Goal: Information Seeking & Learning: Check status

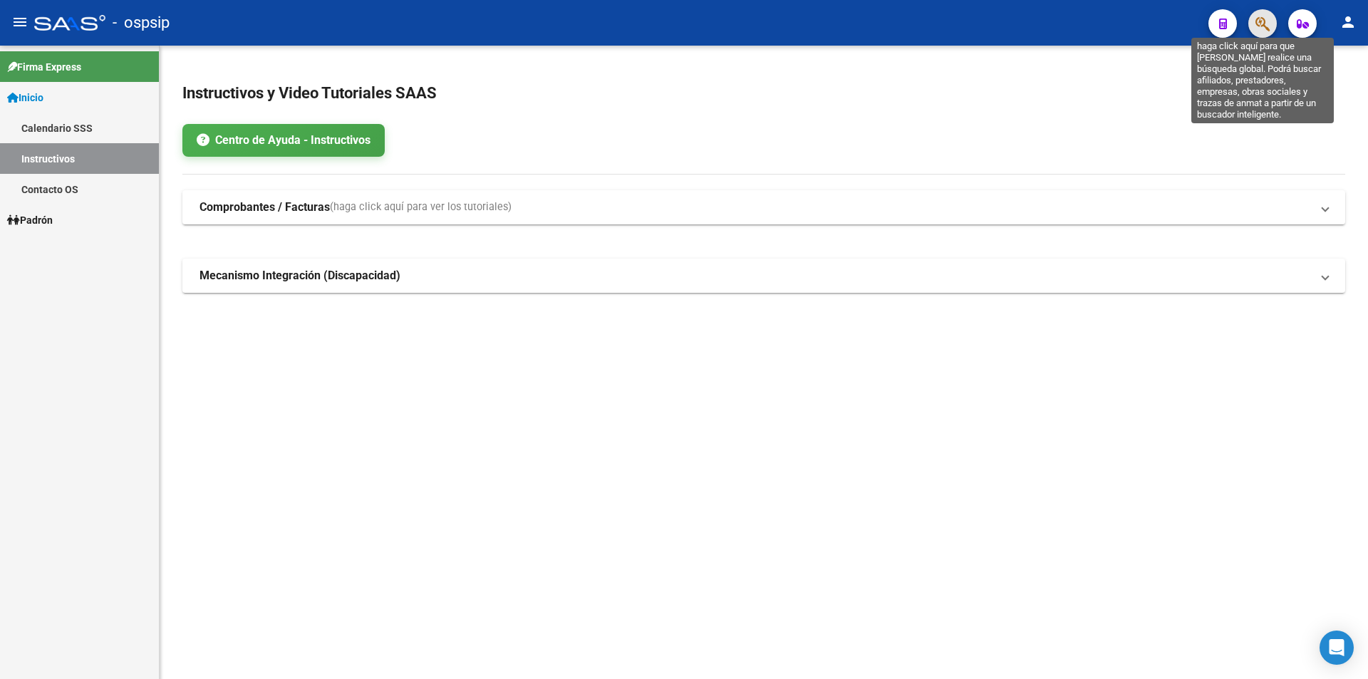
click at [834, 22] on icon "button" at bounding box center [1263, 24] width 14 height 16
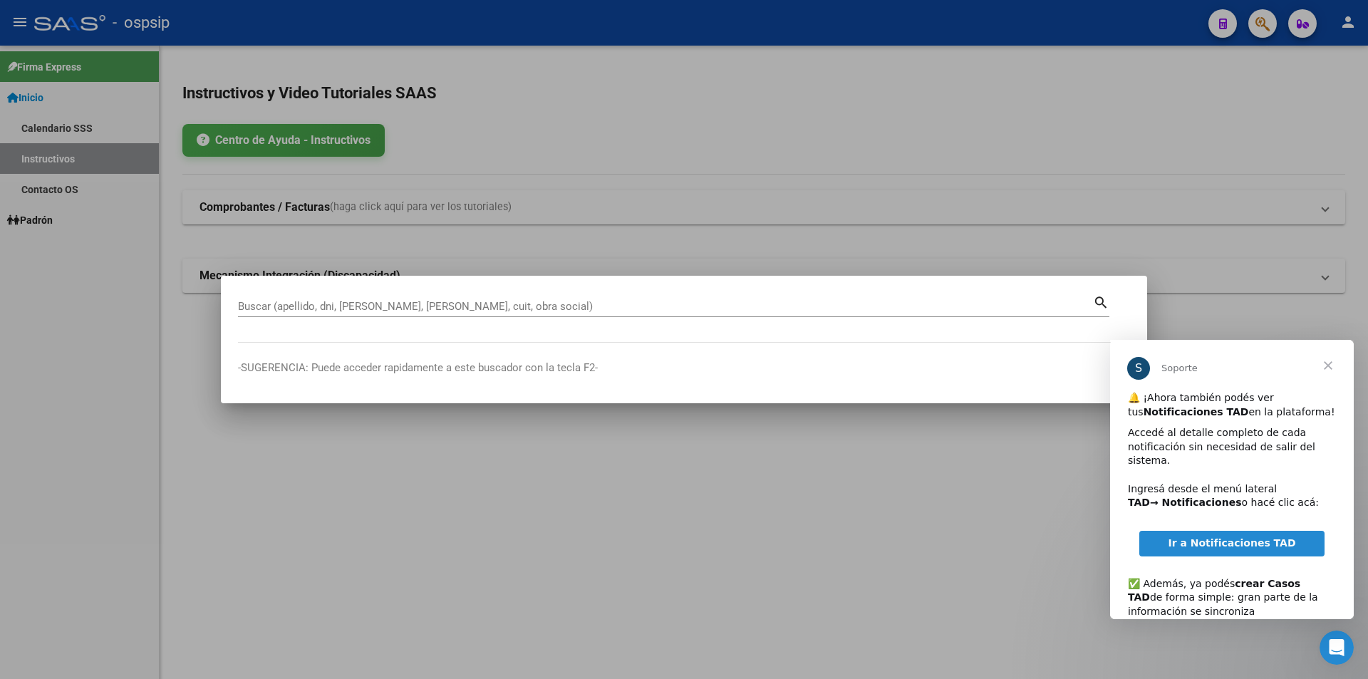
click at [834, 362] on span "Cerrar" at bounding box center [1328, 365] width 51 height 51
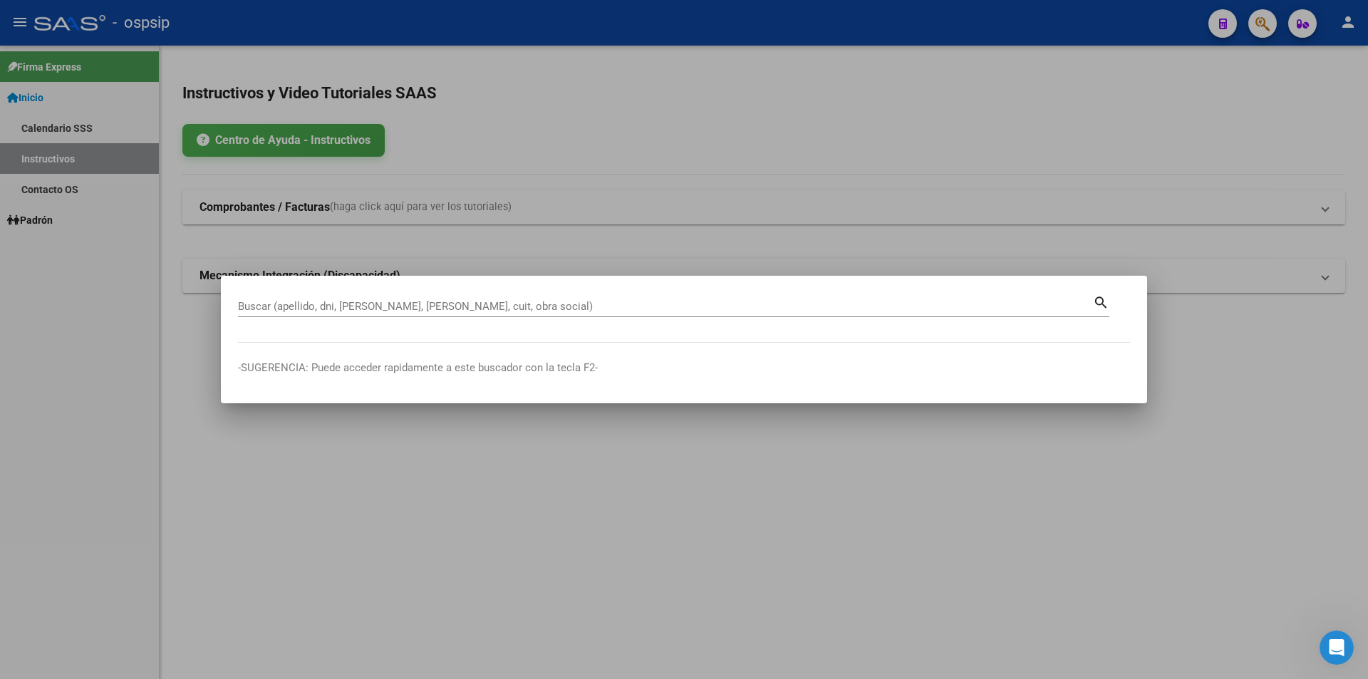
click at [834, 123] on div at bounding box center [684, 339] width 1368 height 679
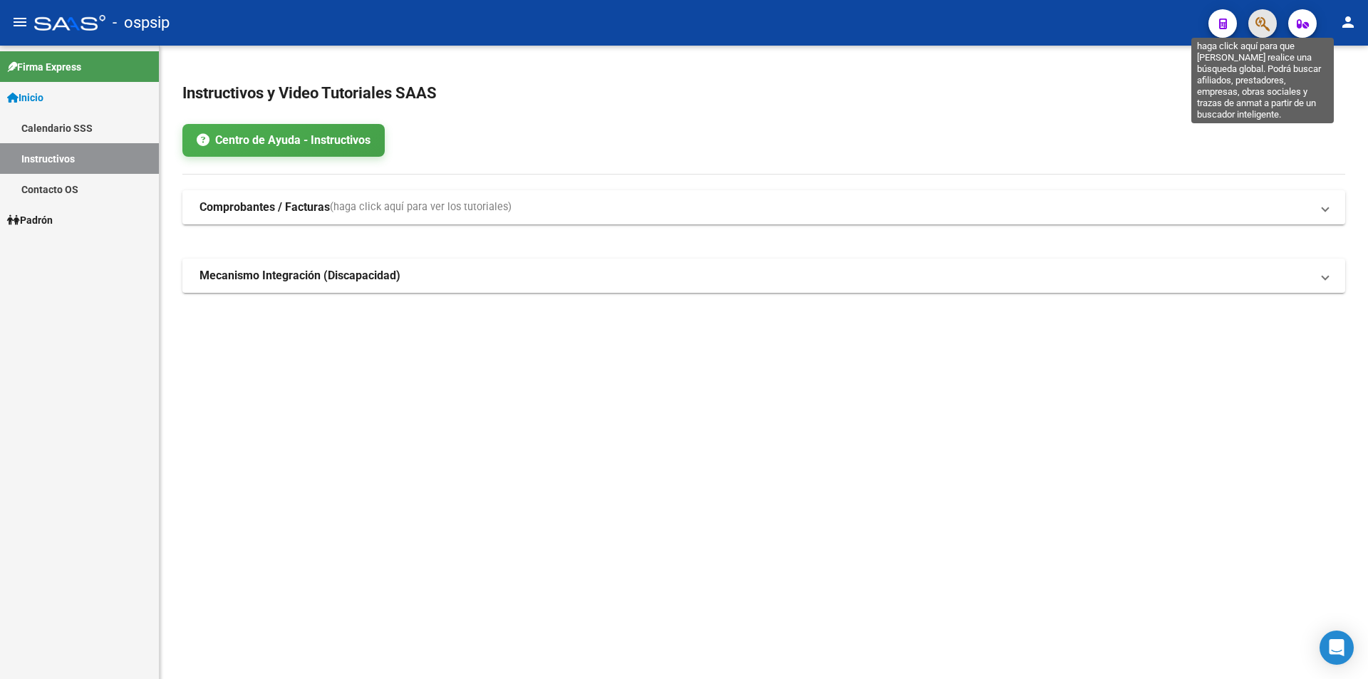
click at [834, 20] on icon "button" at bounding box center [1263, 24] width 14 height 16
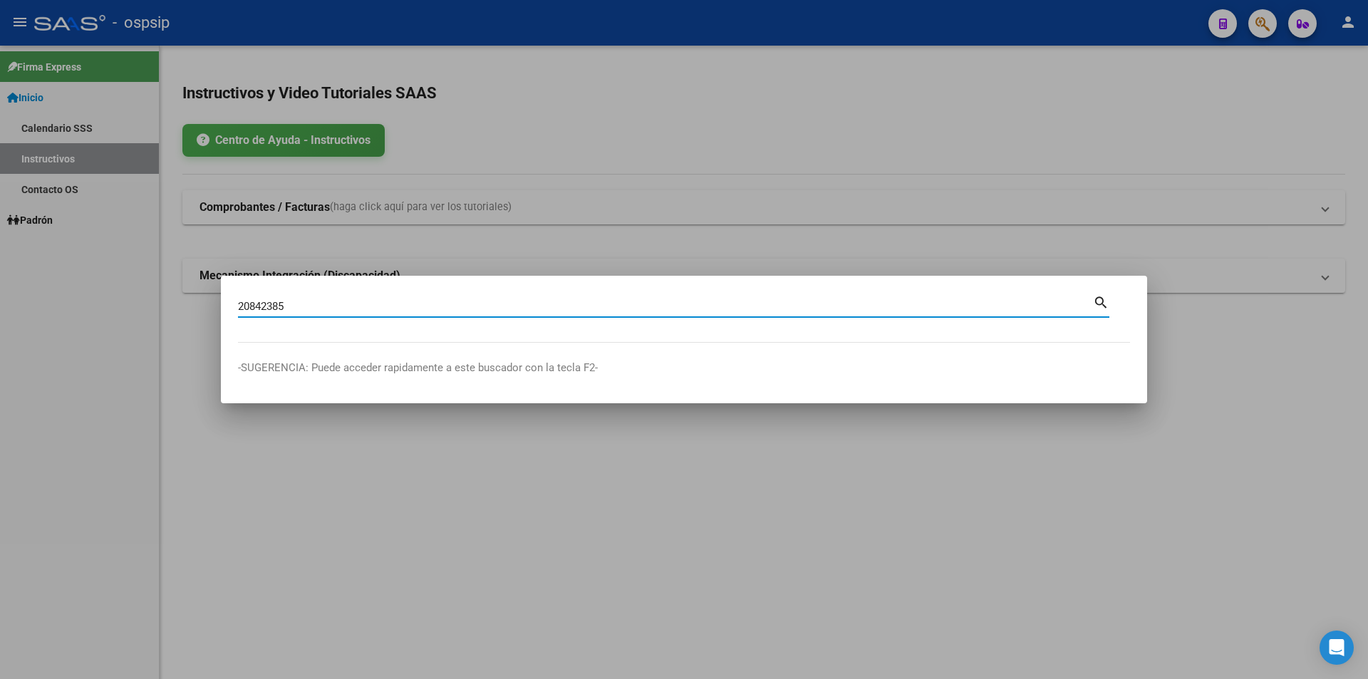
type input "20842385"
click at [834, 303] on mat-icon "search" at bounding box center [1101, 301] width 16 height 17
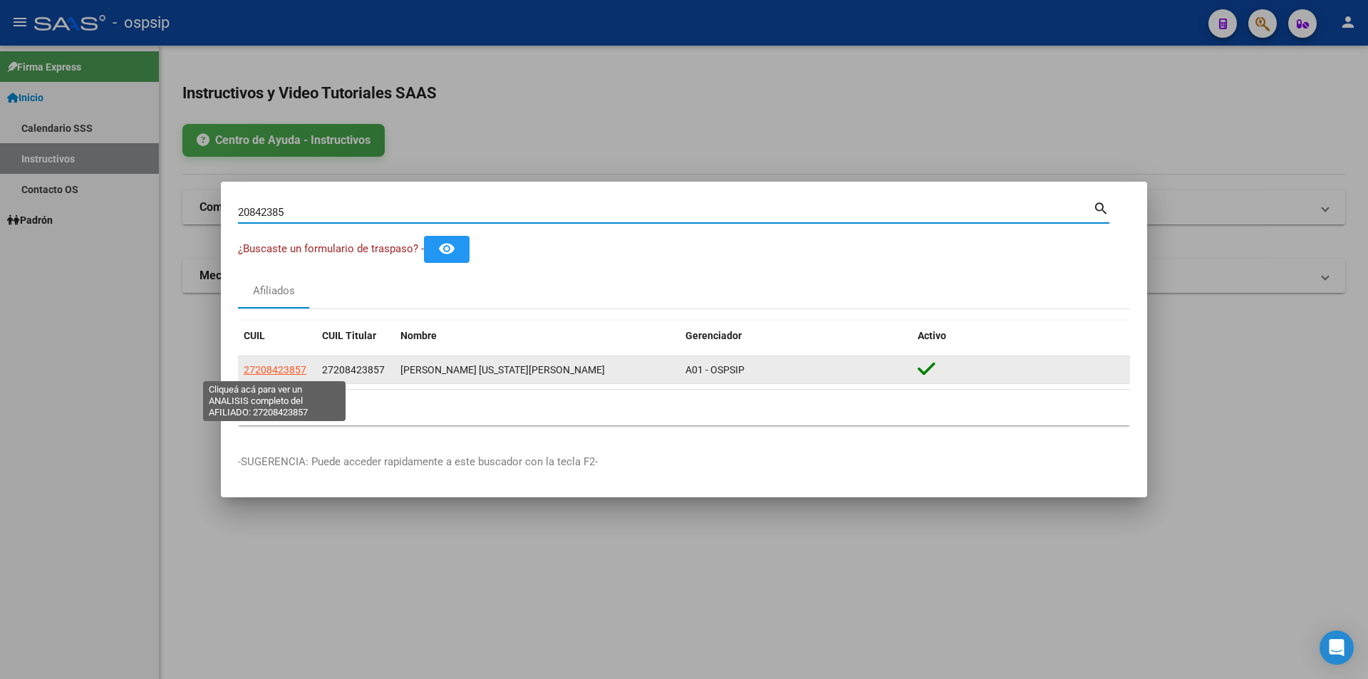
click at [276, 364] on span "27208423857" at bounding box center [275, 369] width 63 height 11
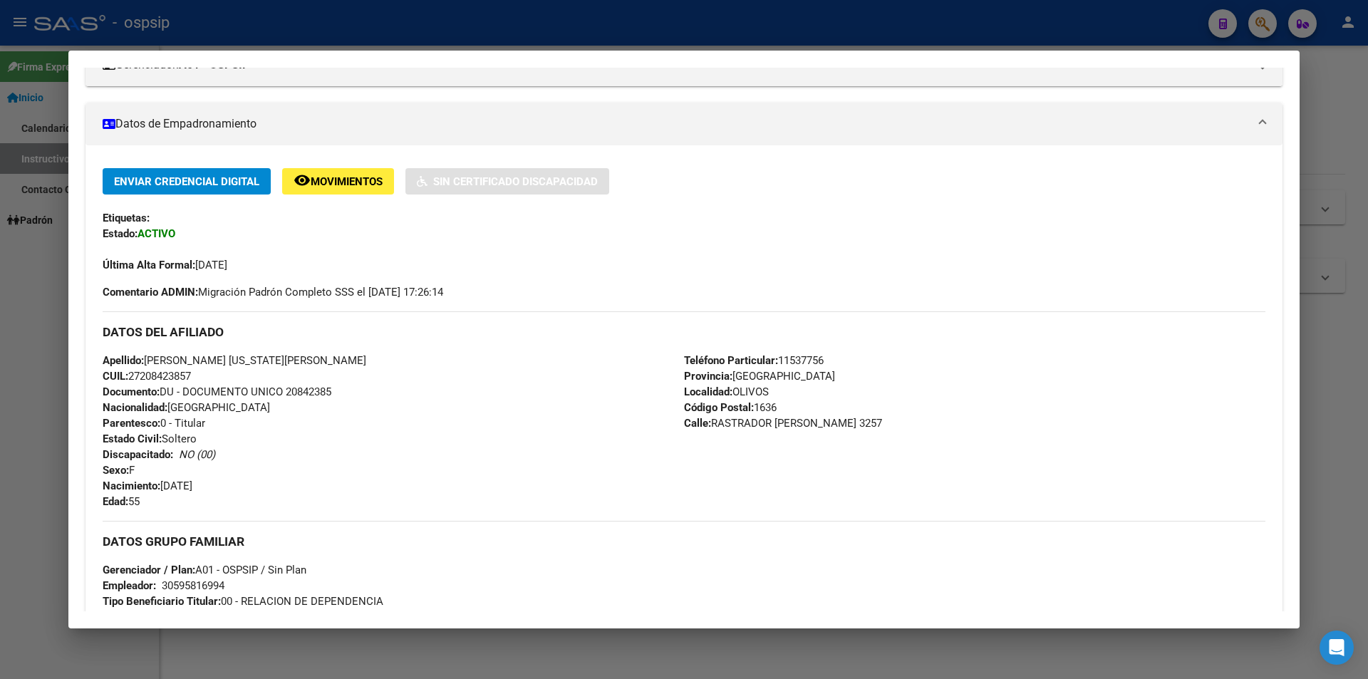
scroll to position [431, 0]
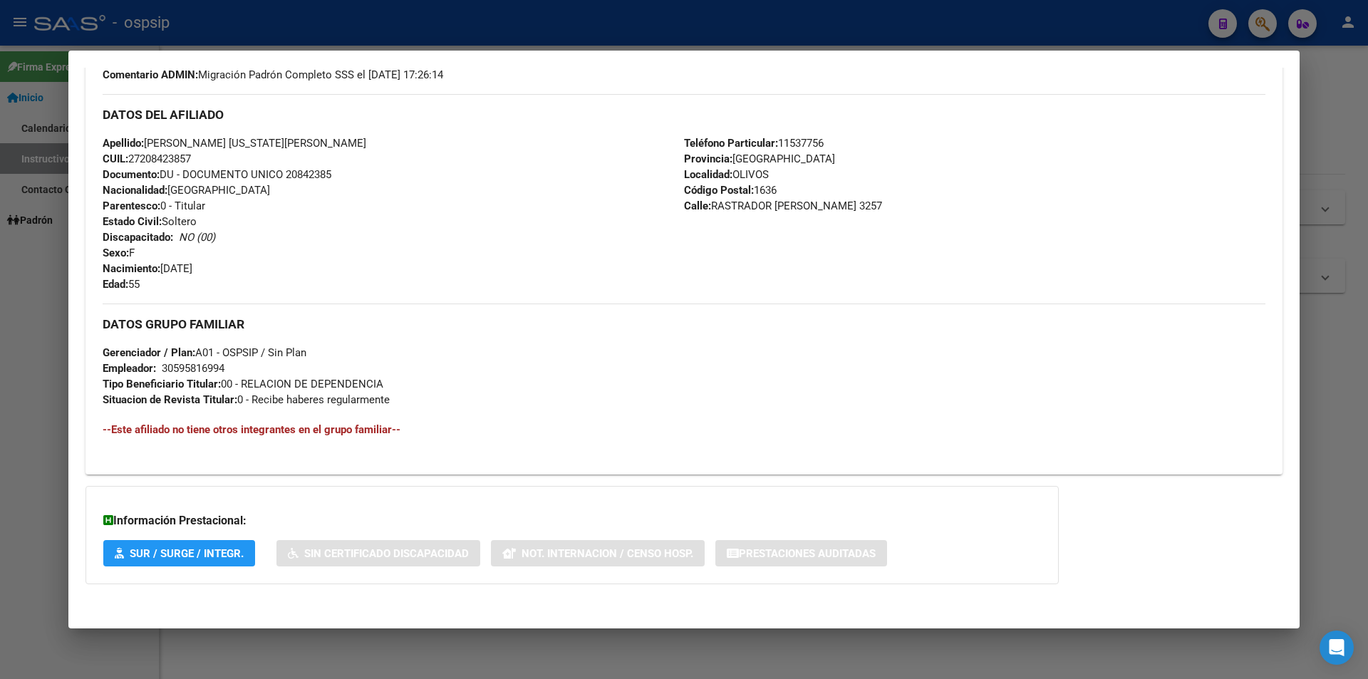
click at [176, 520] on span "SUR / SURGE / INTEGR." at bounding box center [187, 553] width 114 height 13
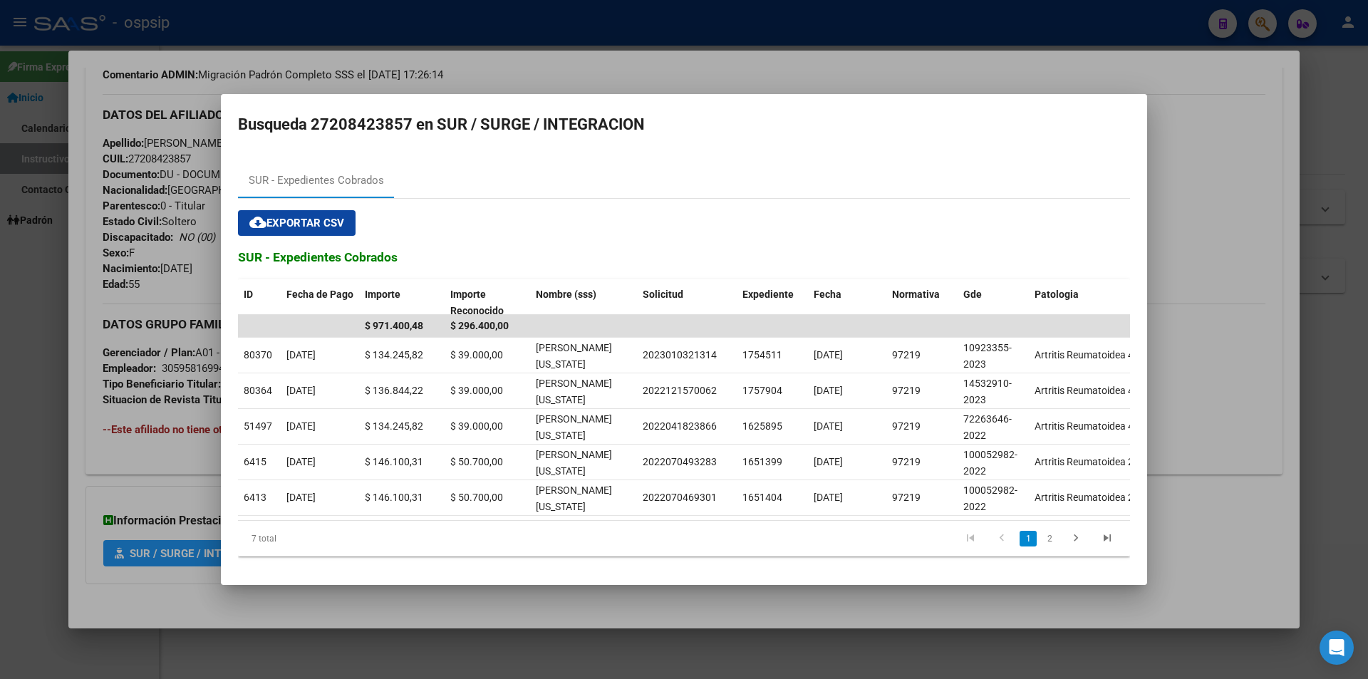
click at [750, 155] on mat-dialog-content "SUR - Expedientes Cobrados cloud_download Exportar CSV SUR - Expedientes Cobrad…" at bounding box center [684, 361] width 927 height 416
click at [90, 423] on div at bounding box center [684, 339] width 1368 height 679
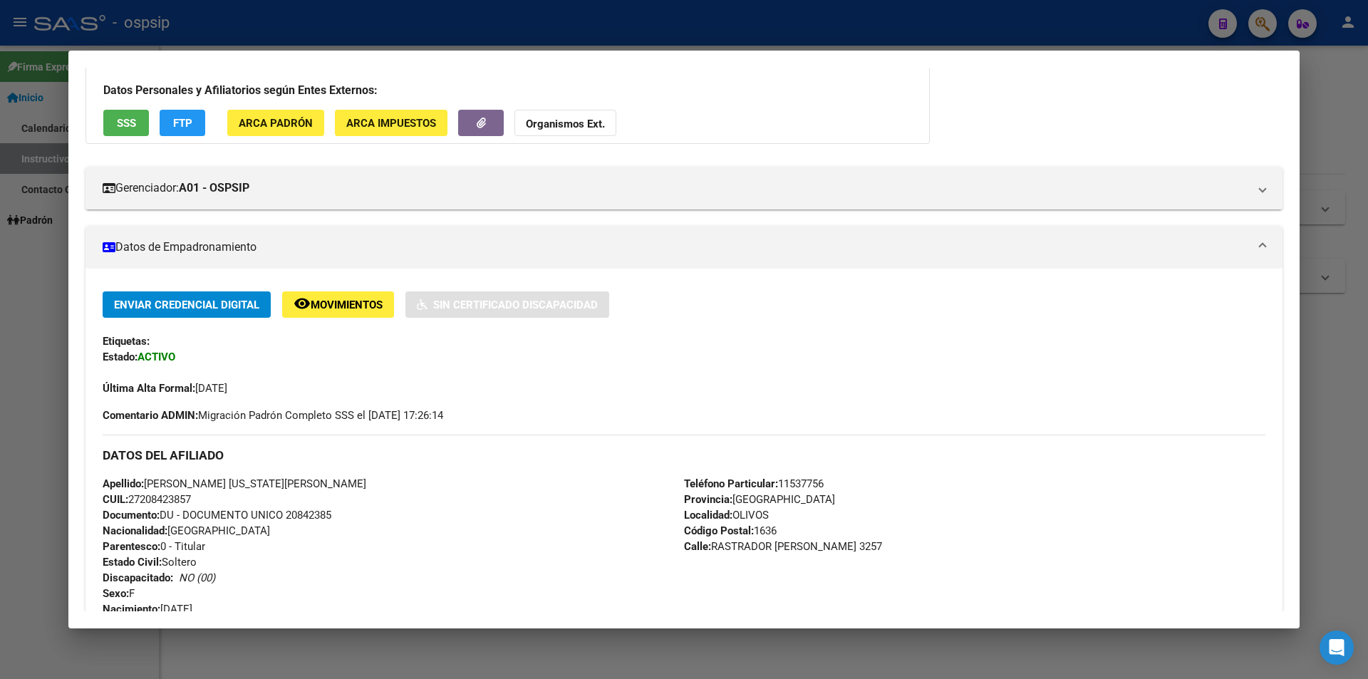
scroll to position [75, 0]
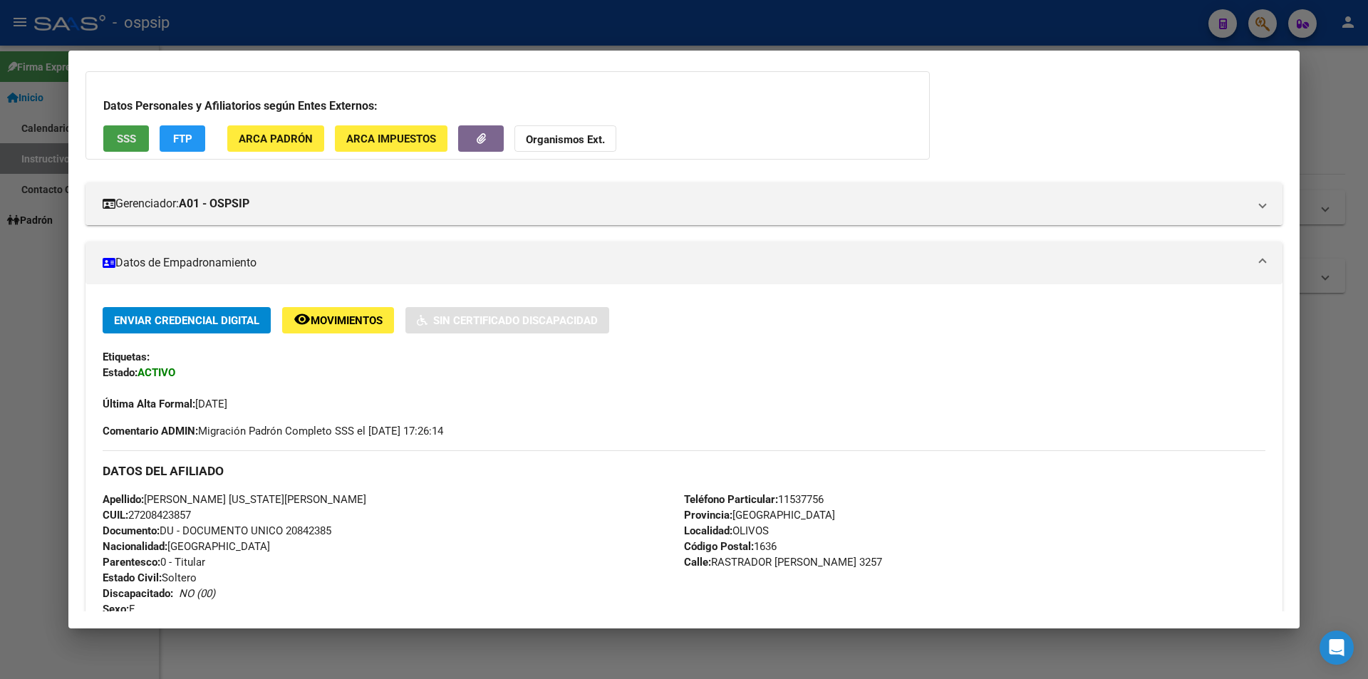
click at [125, 142] on span "SSS" at bounding box center [126, 139] width 19 height 13
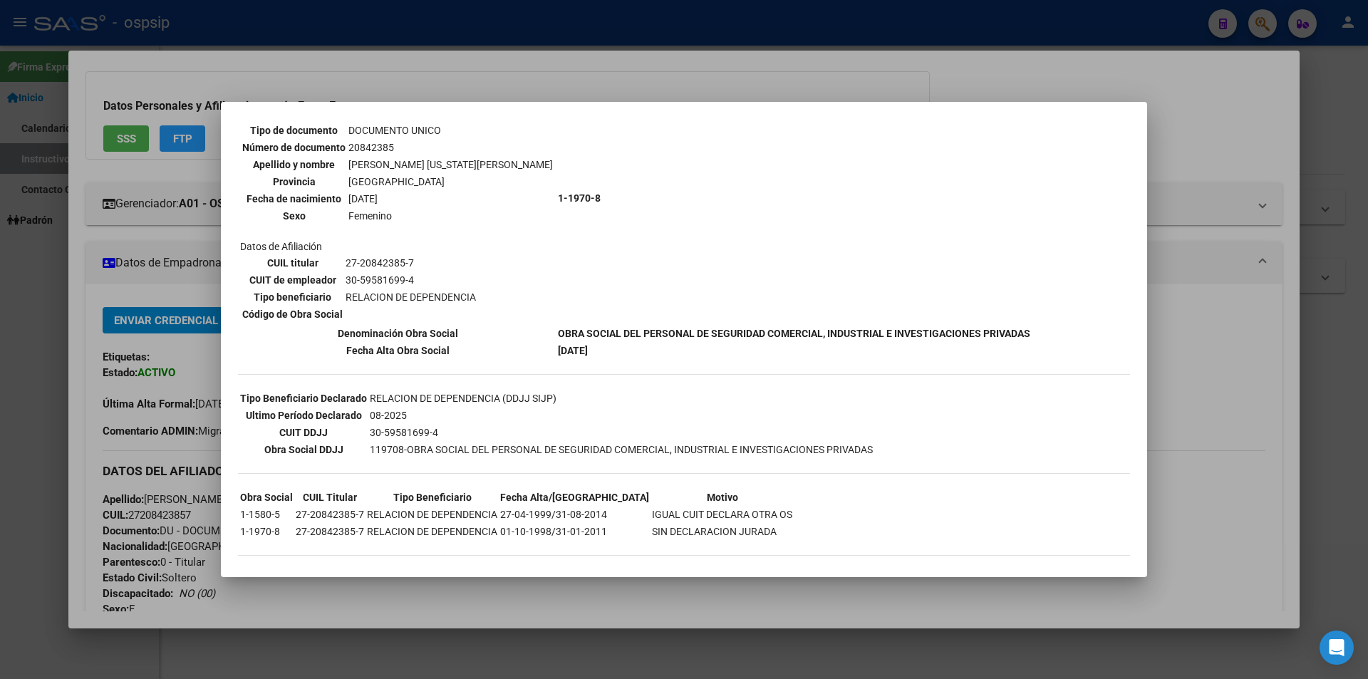
scroll to position [130, 0]
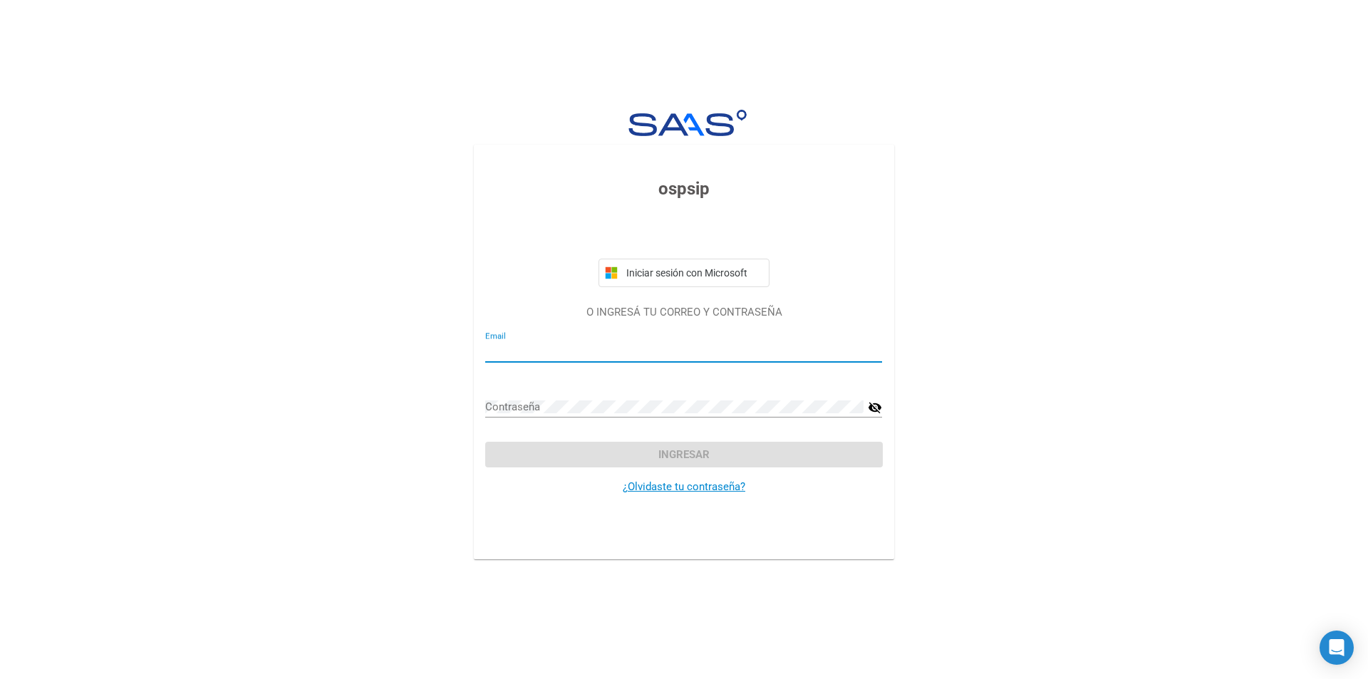
type input "[PERSON_NAME][EMAIL_ADDRESS][DOMAIN_NAME]"
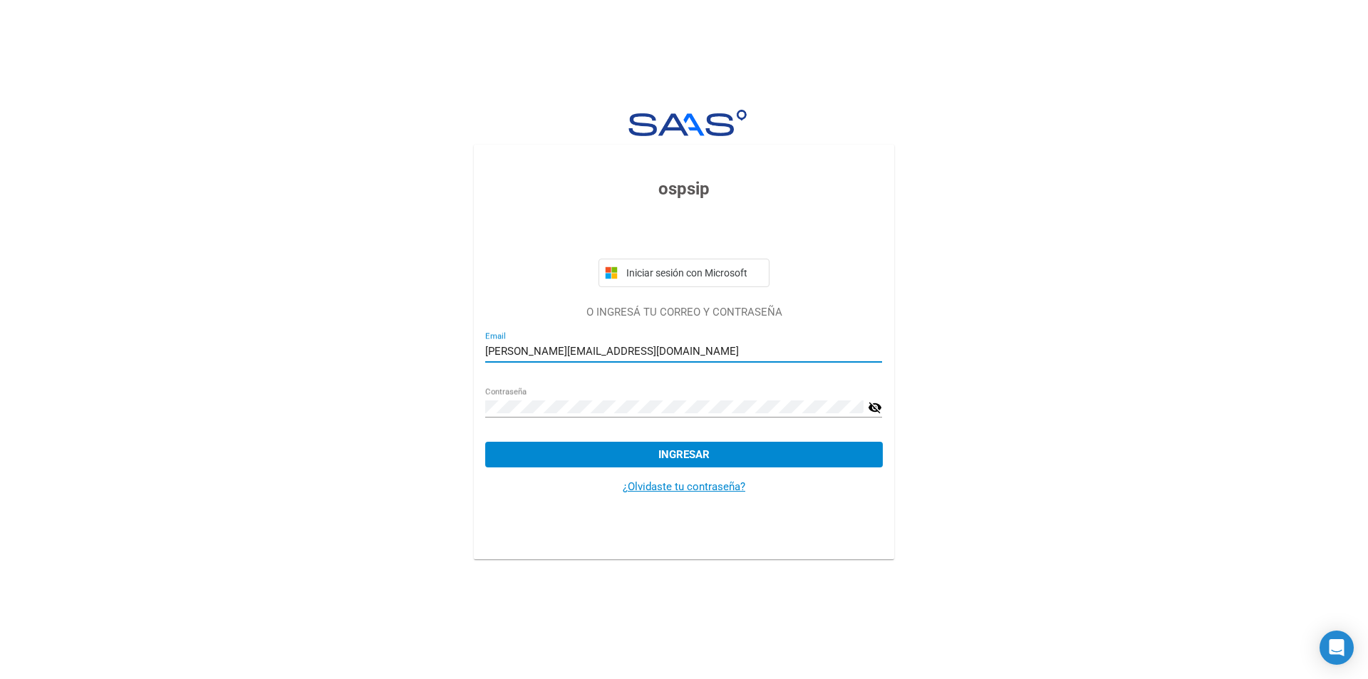
click at [609, 458] on button "Ingresar" at bounding box center [683, 455] width 397 height 26
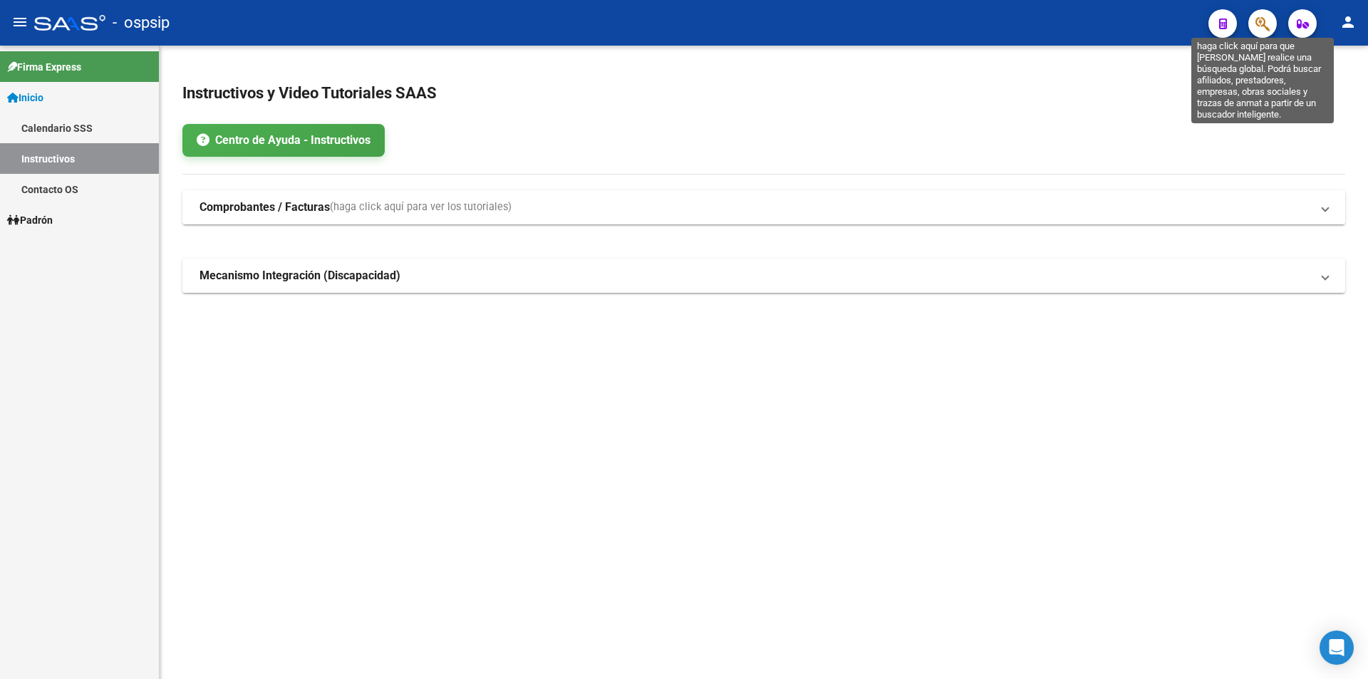
click at [834, 24] on icon "button" at bounding box center [1263, 24] width 14 height 16
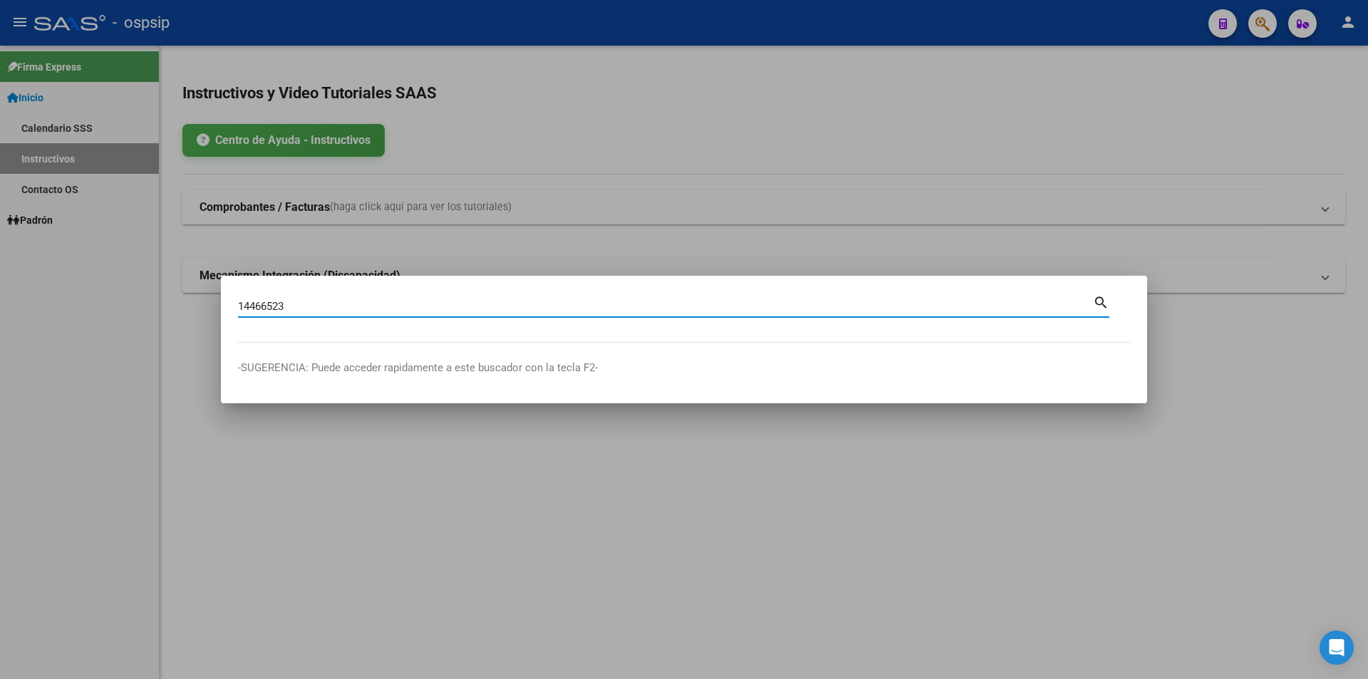
type input "14466523"
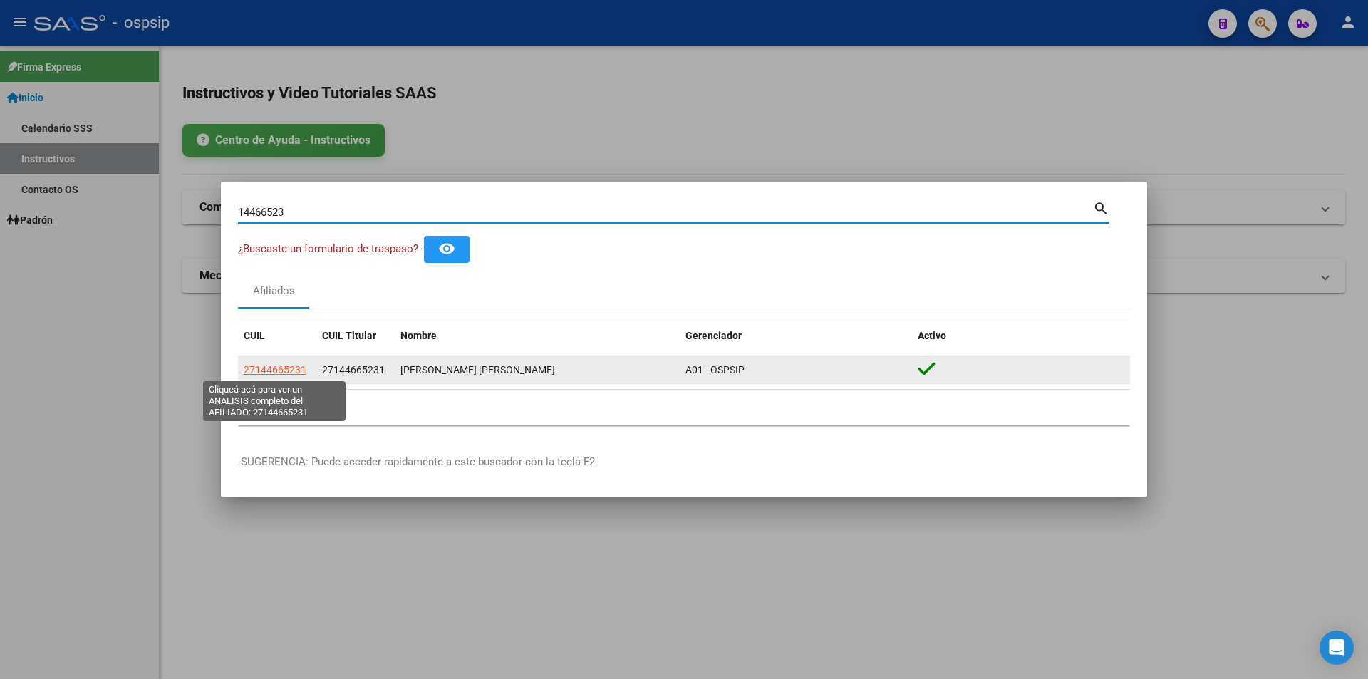
click at [267, 368] on span "27144665231" at bounding box center [275, 369] width 63 height 11
type textarea "27144665231"
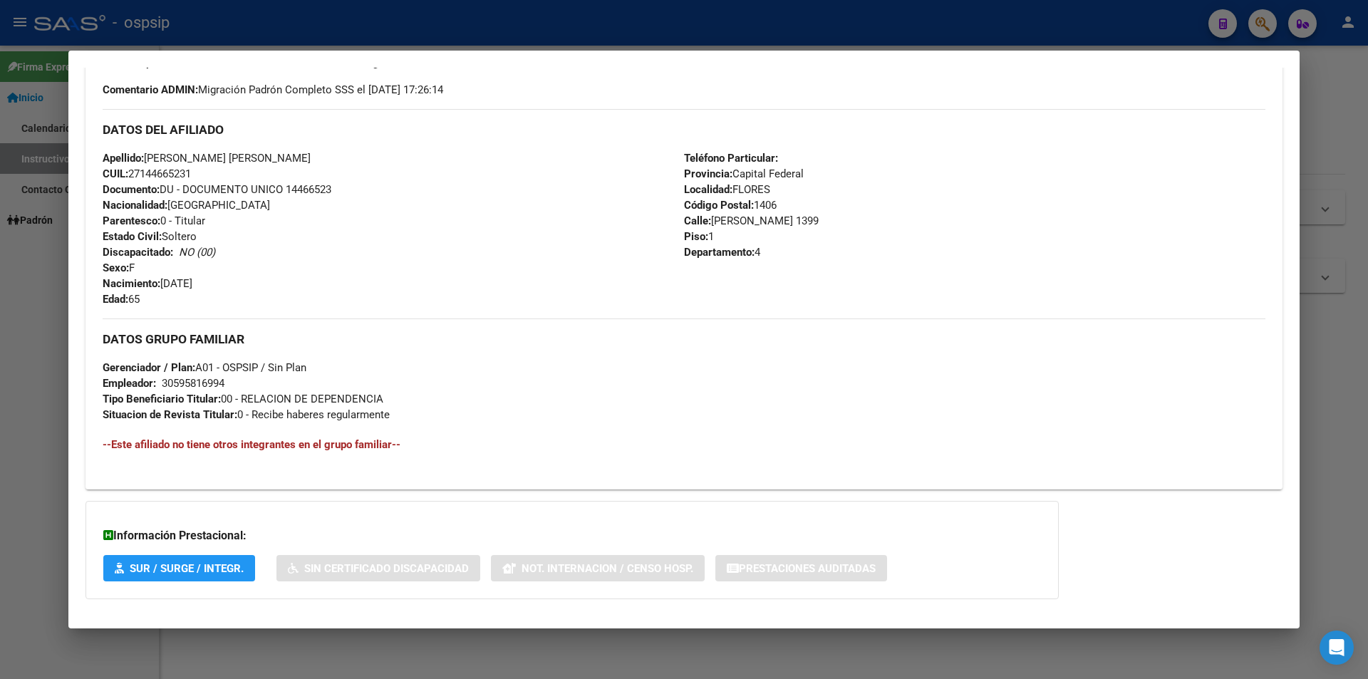
scroll to position [447, 0]
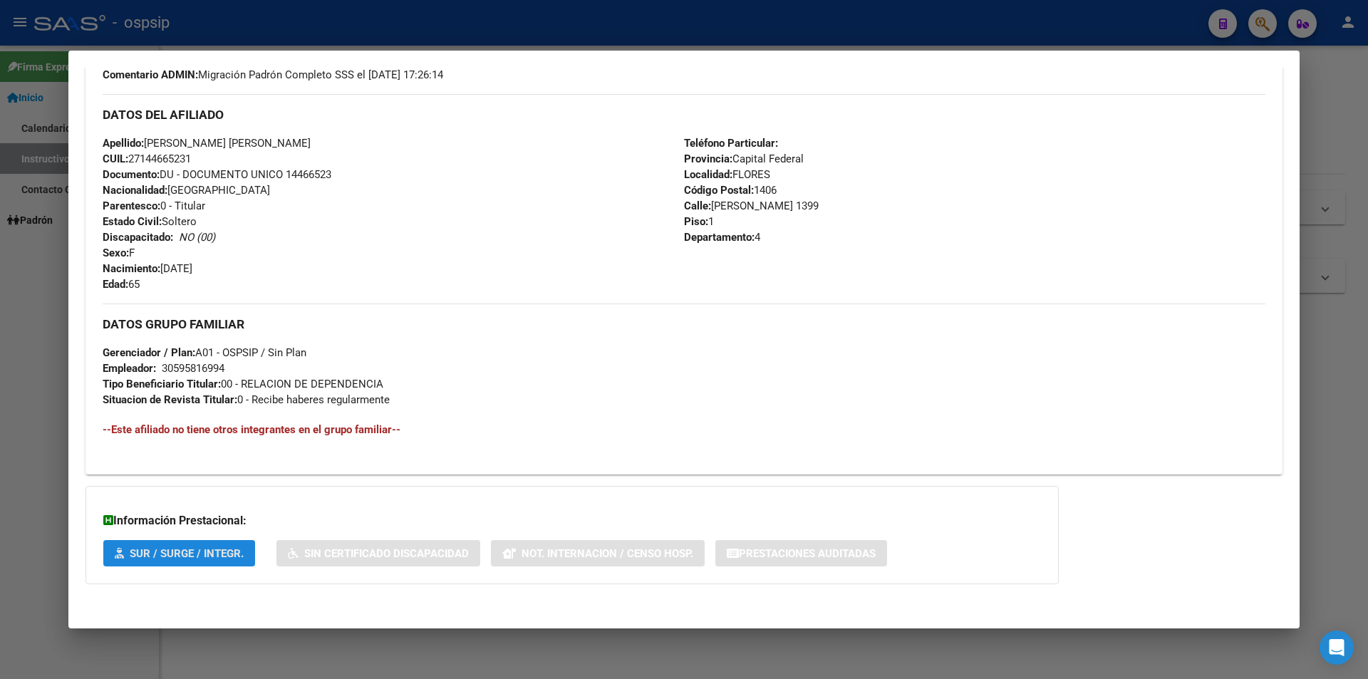
click at [212, 520] on span "SUR / SURGE / INTEGR." at bounding box center [187, 553] width 114 height 13
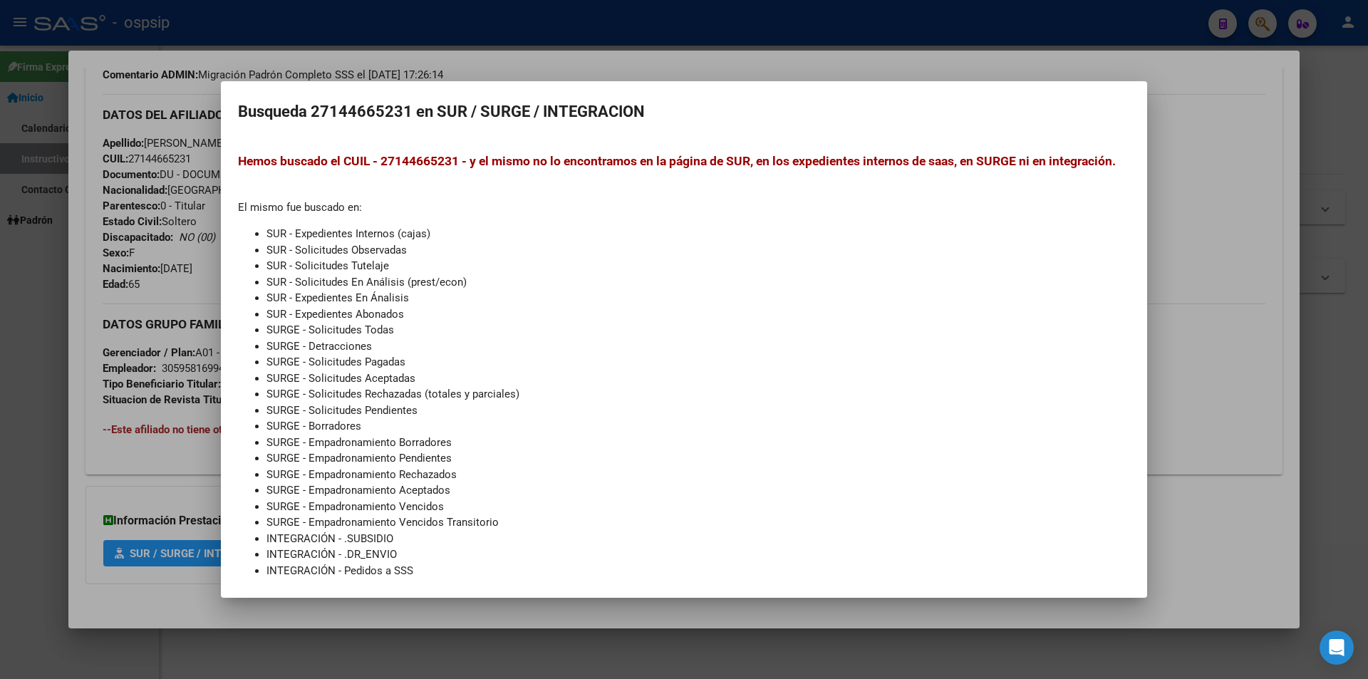
click at [634, 306] on li "SUR - Expedientes En Ánalisis" at bounding box center [699, 298] width 864 height 16
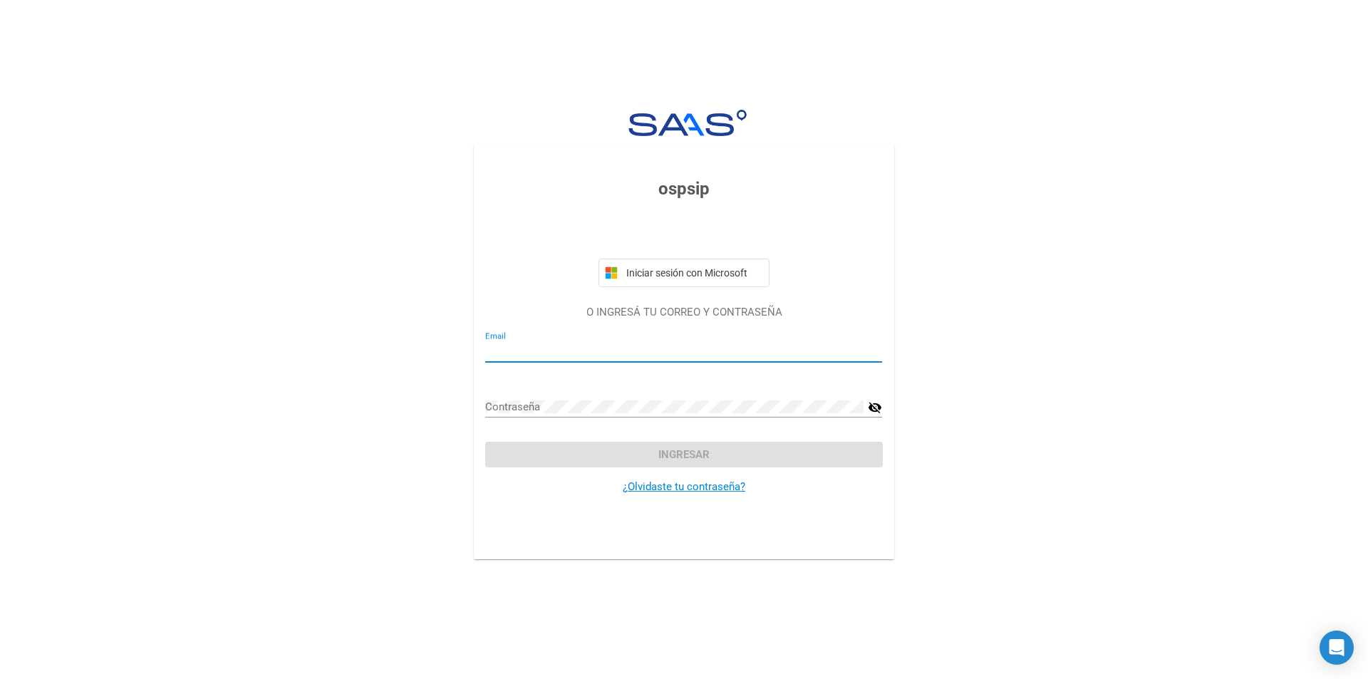
type input "[PERSON_NAME][EMAIL_ADDRESS][DOMAIN_NAME]"
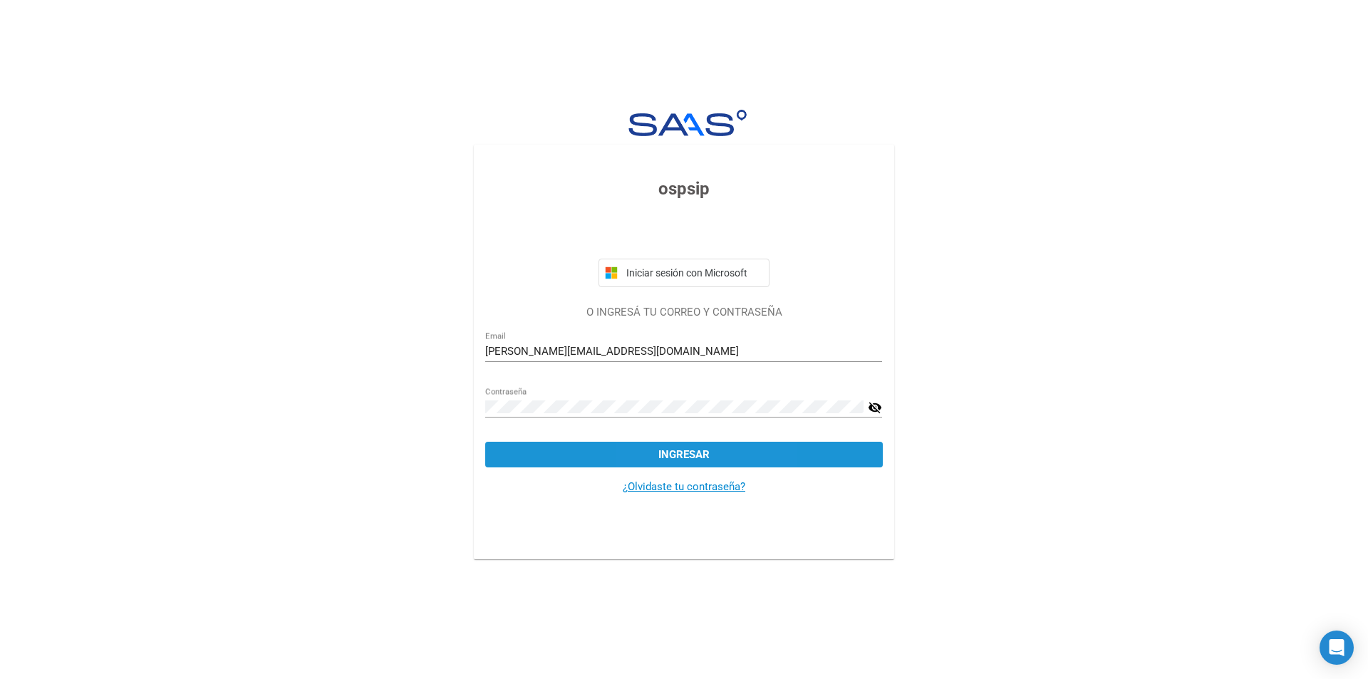
click at [659, 462] on button "Ingresar" at bounding box center [683, 455] width 397 height 26
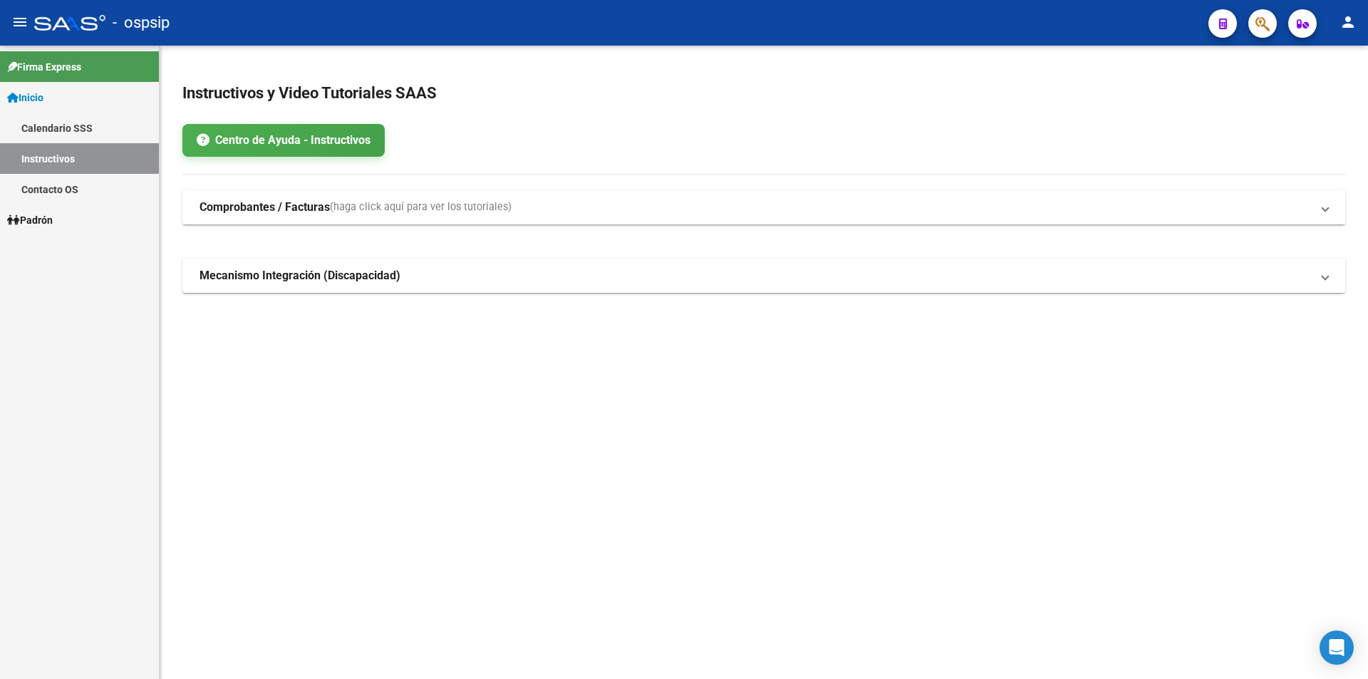
click at [273, 207] on strong "Comprobantes / Facturas" at bounding box center [265, 208] width 130 height 16
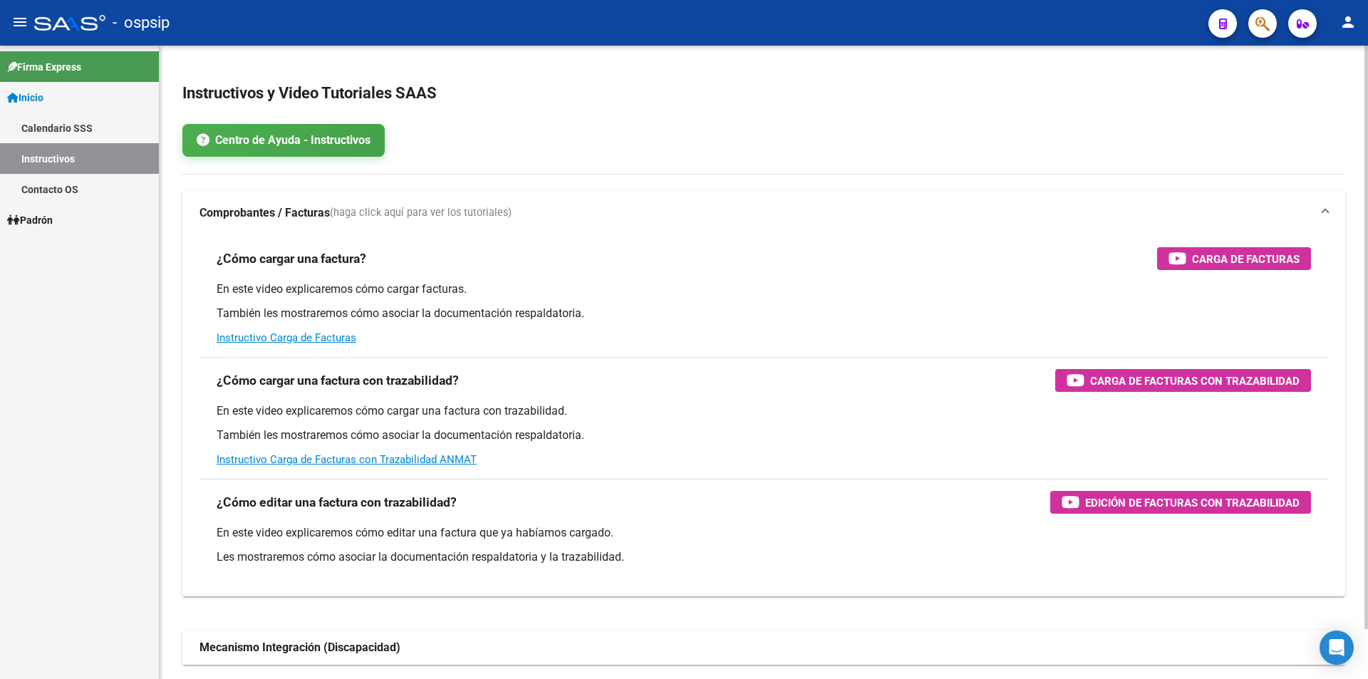
scroll to position [54, 0]
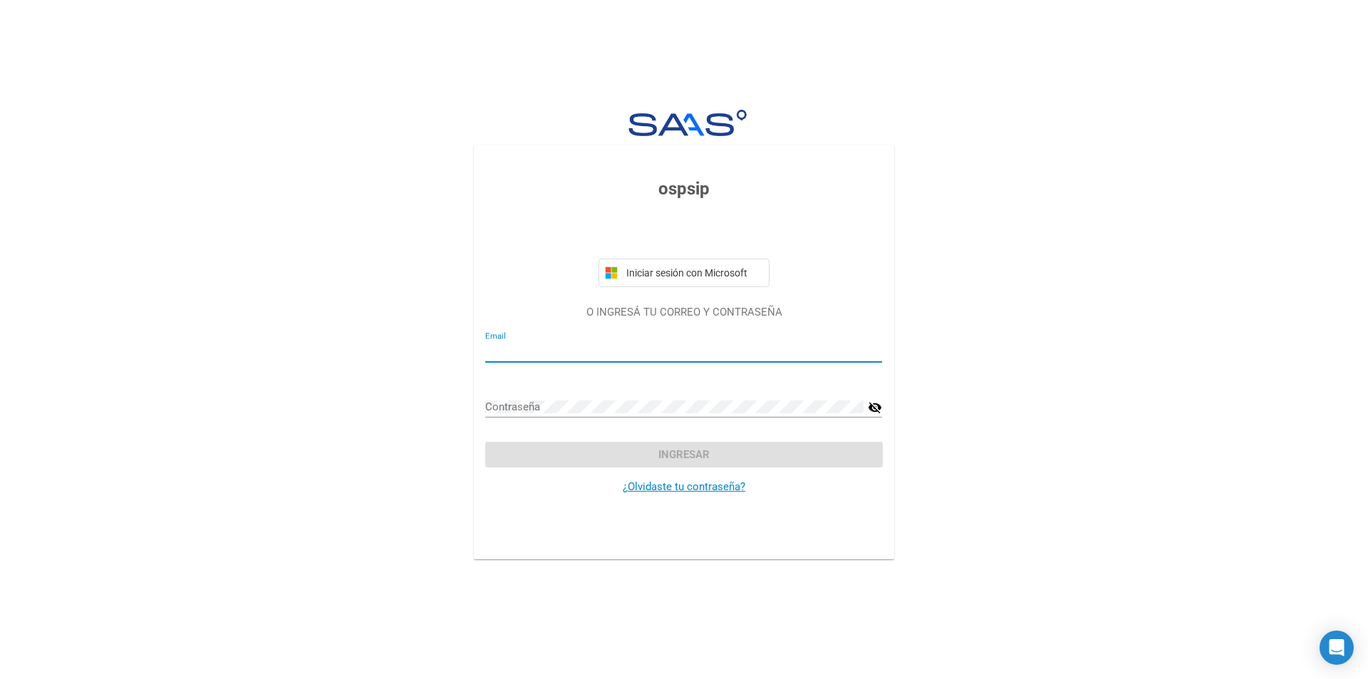
type input "[PERSON_NAME][EMAIL_ADDRESS][DOMAIN_NAME]"
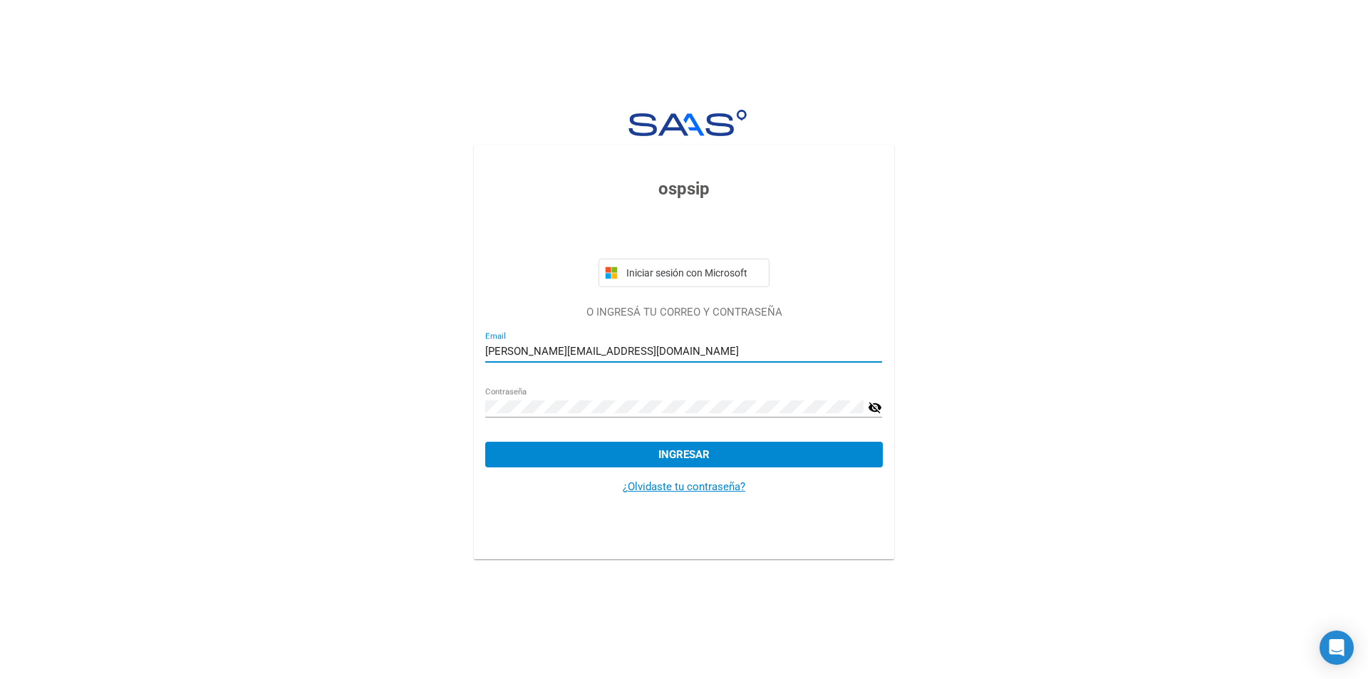
click at [647, 448] on button "Ingresar" at bounding box center [683, 455] width 397 height 26
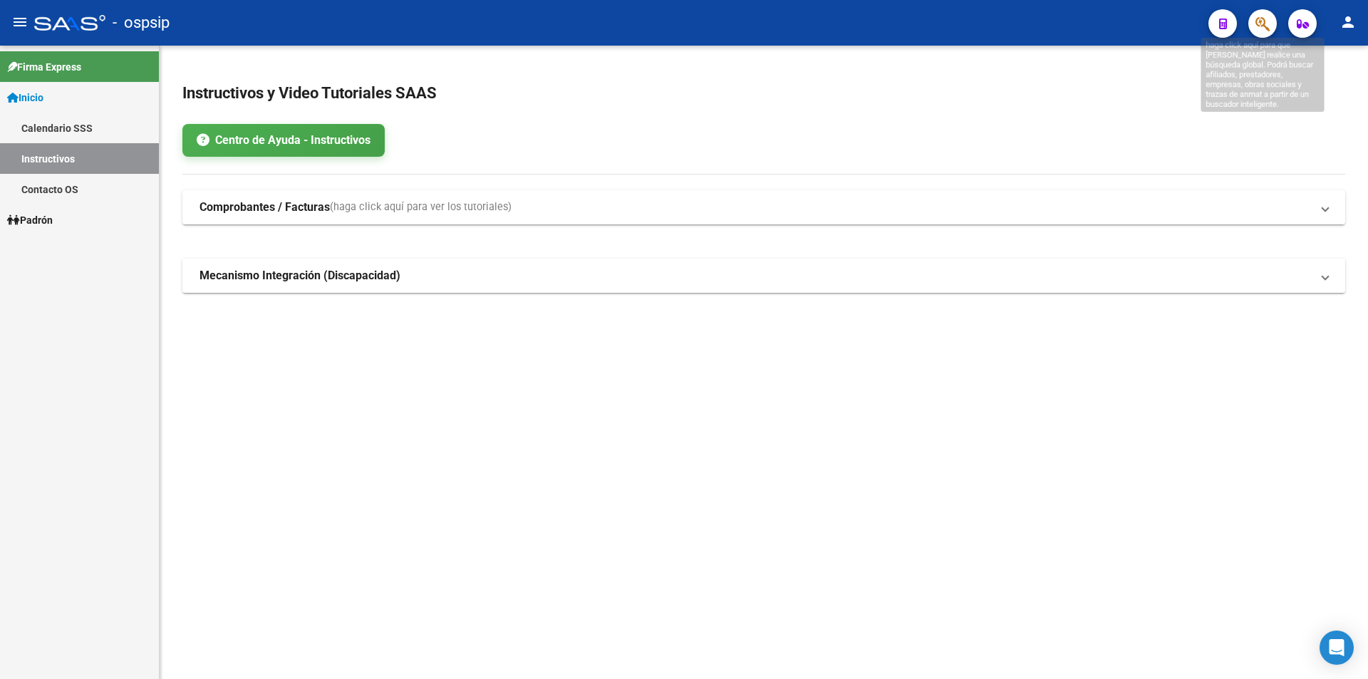
click at [834, 22] on icon "button" at bounding box center [1263, 24] width 14 height 16
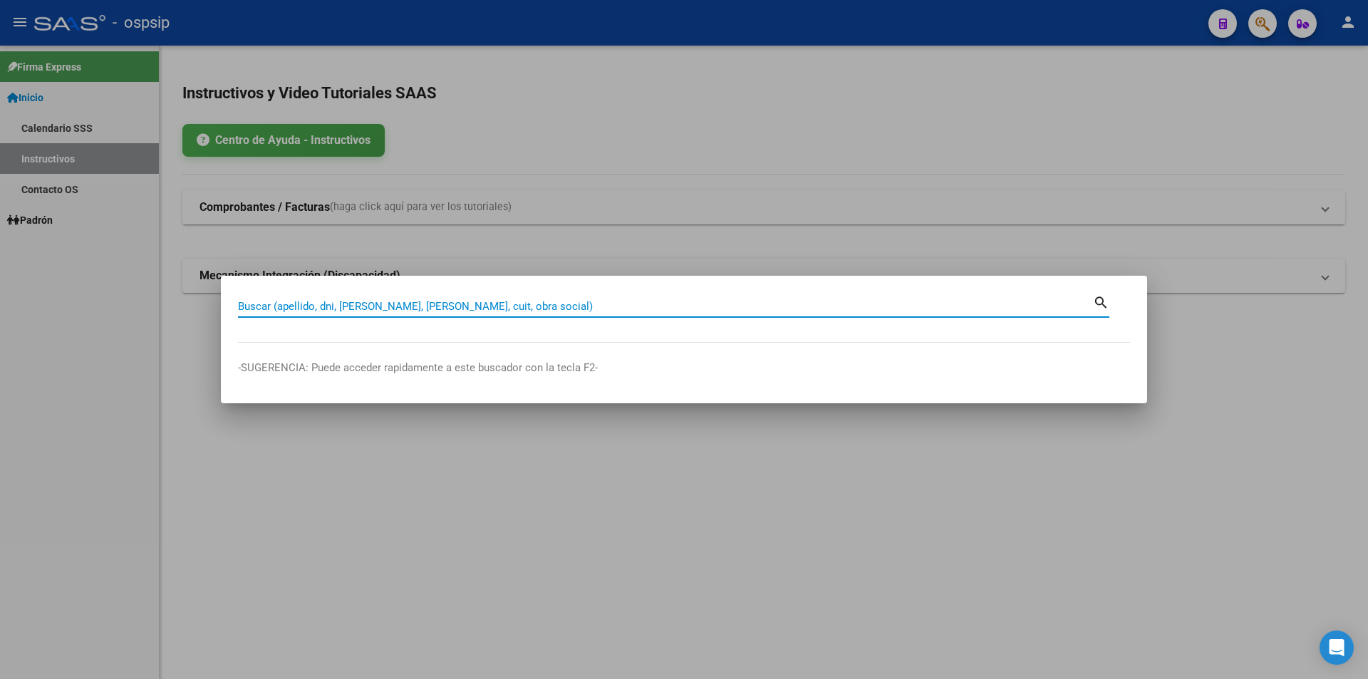
click at [403, 300] on input "Buscar (apellido, dni, [PERSON_NAME], [PERSON_NAME], cuit, obra social)" at bounding box center [665, 306] width 855 height 13
type input "14466523"
click at [834, 300] on mat-icon "search" at bounding box center [1101, 301] width 16 height 17
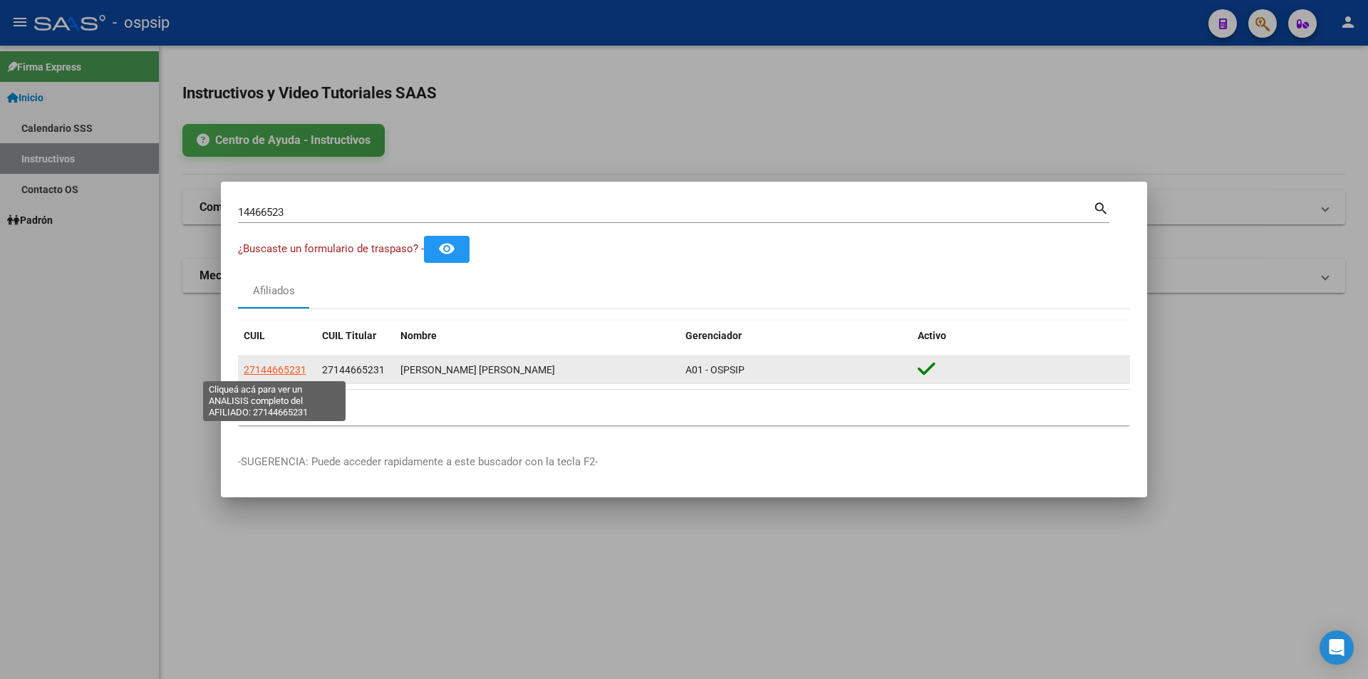
click at [269, 365] on span "27144665231" at bounding box center [275, 369] width 63 height 11
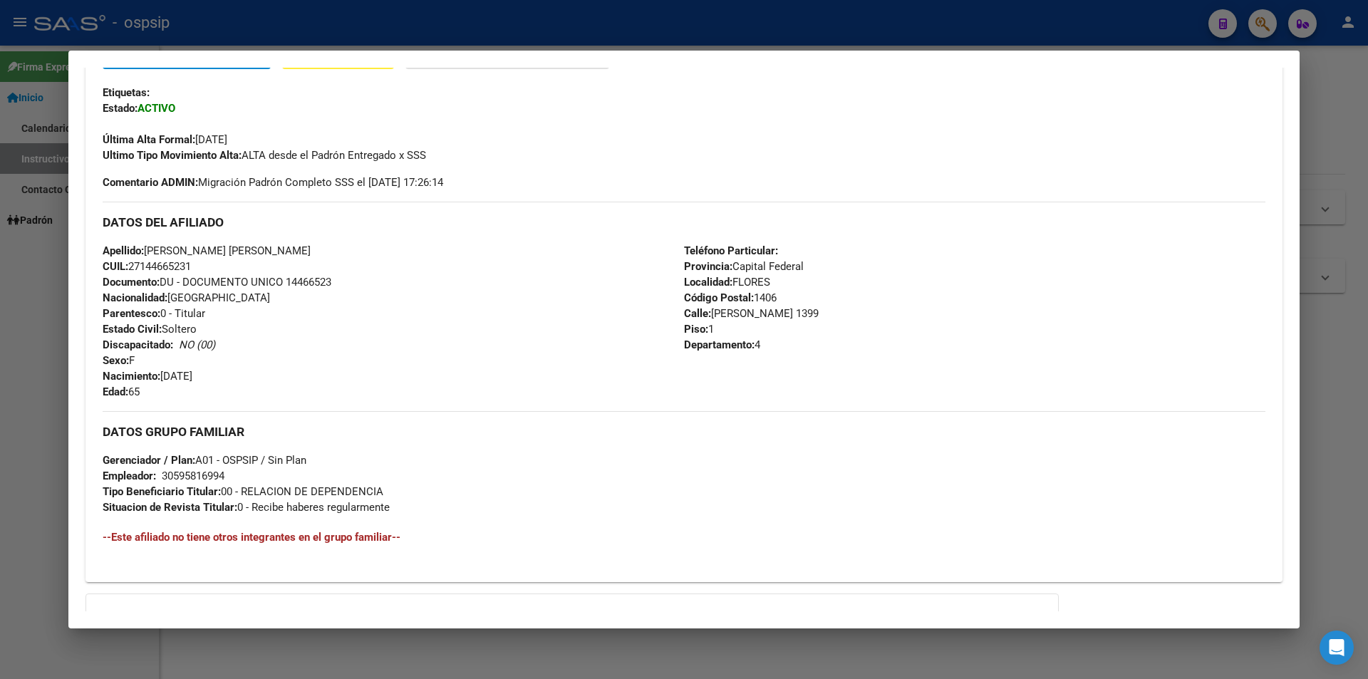
scroll to position [304, 0]
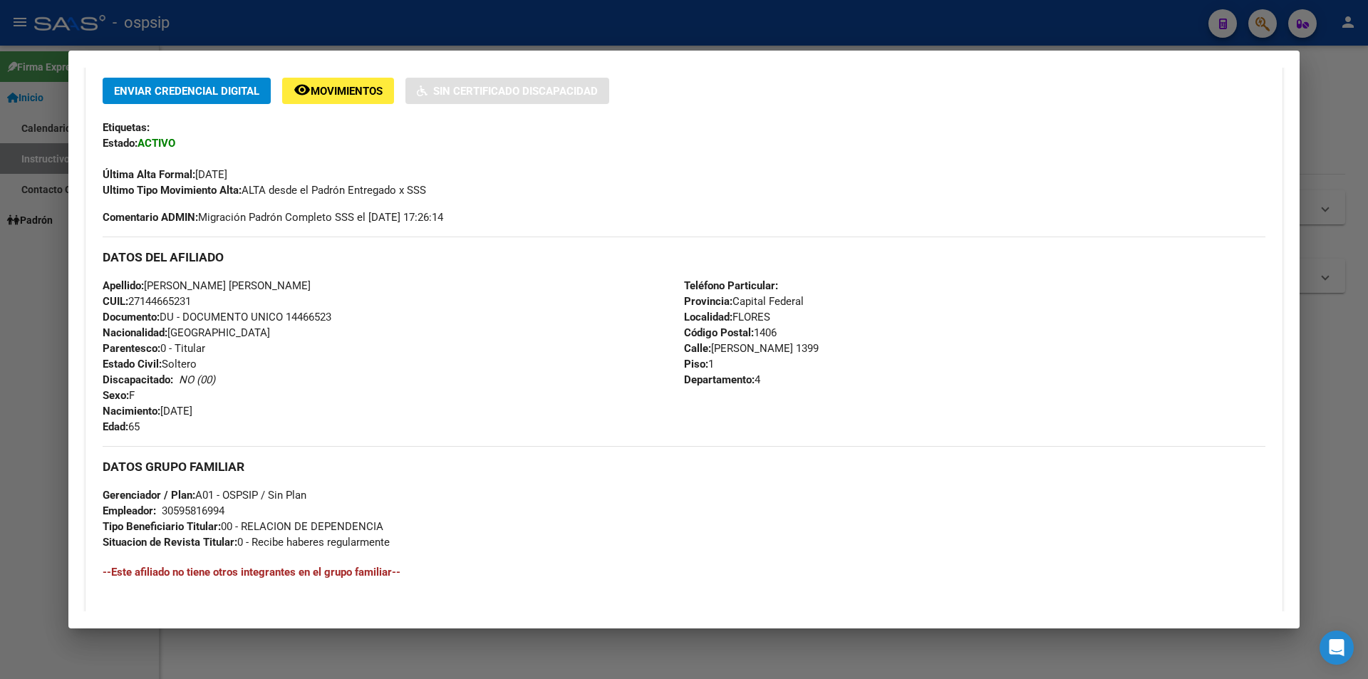
click at [354, 96] on span "Movimientos" at bounding box center [347, 91] width 72 height 13
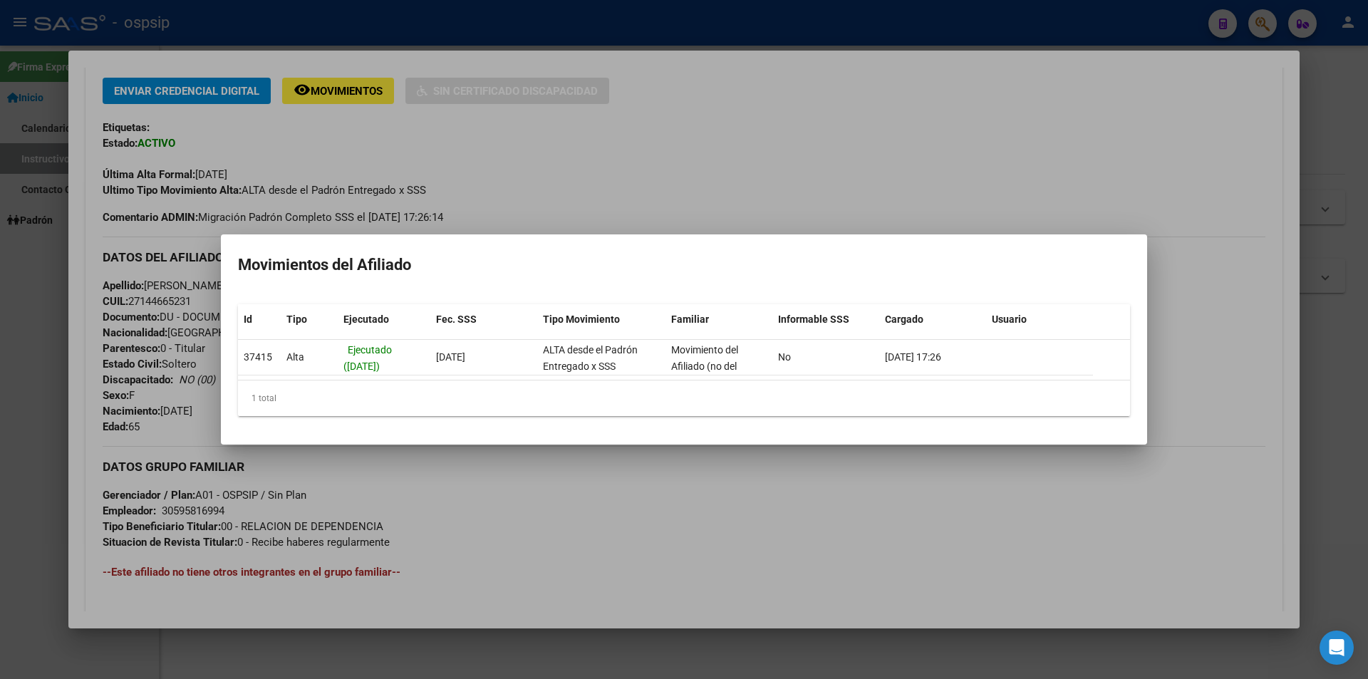
click at [503, 167] on div at bounding box center [684, 339] width 1368 height 679
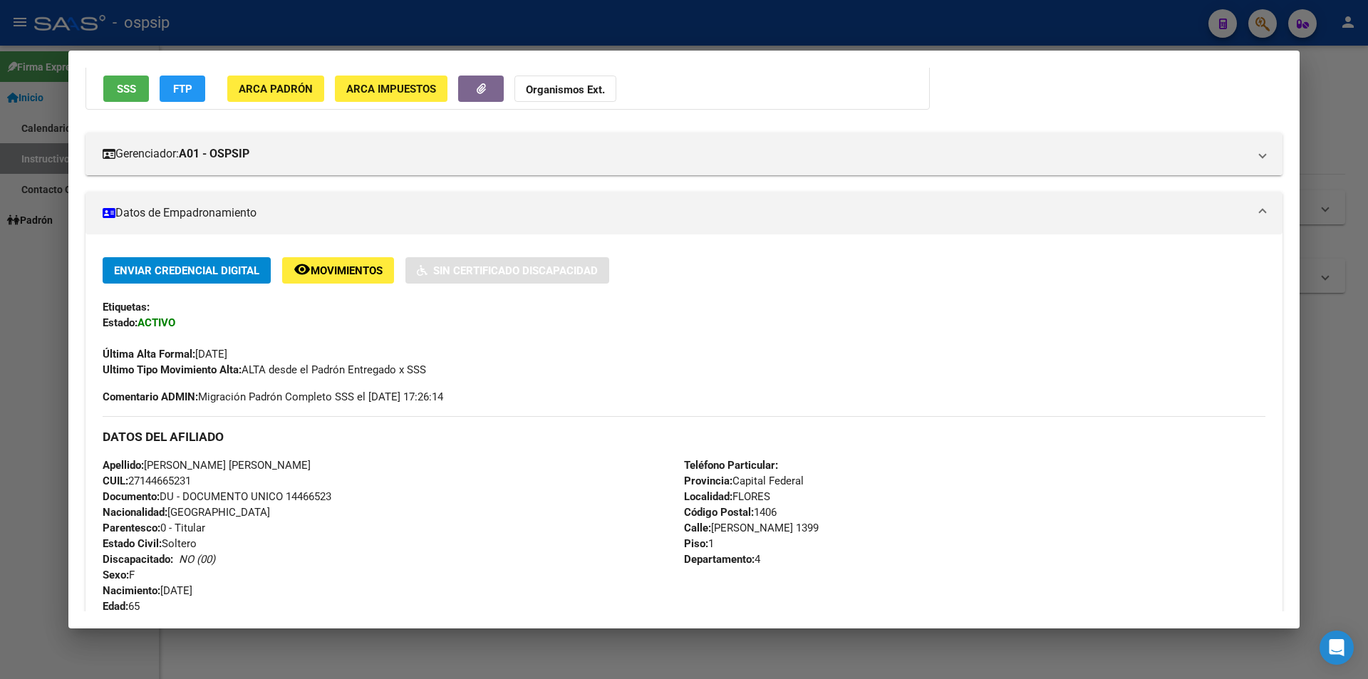
scroll to position [91, 0]
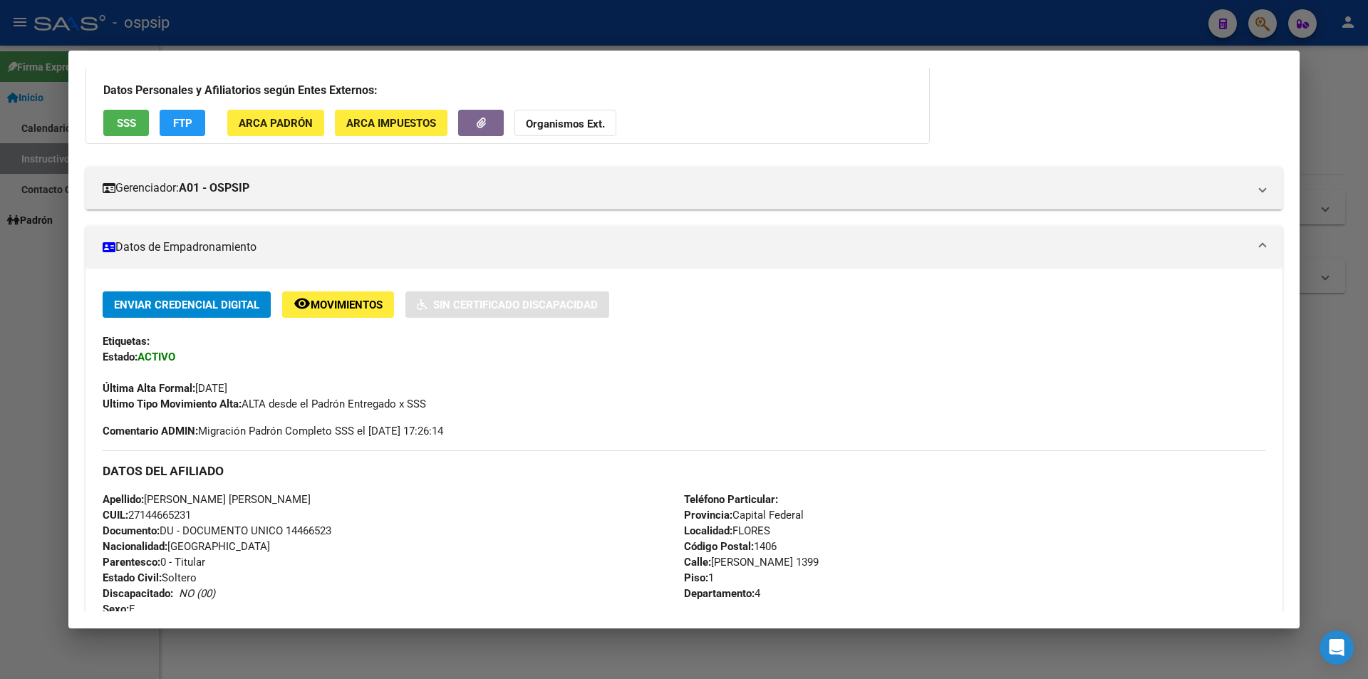
click at [408, 129] on span "ARCA Impuestos" at bounding box center [391, 123] width 90 height 13
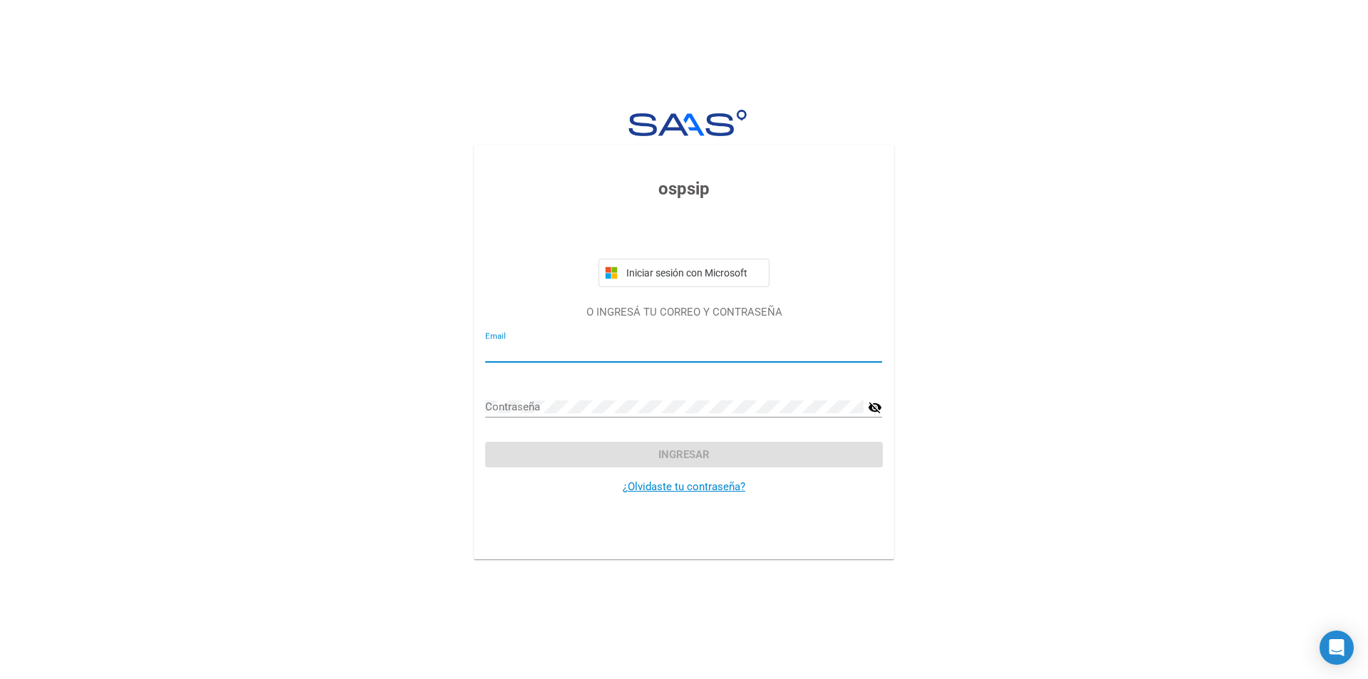
type input "[PERSON_NAME][EMAIL_ADDRESS][DOMAIN_NAME]"
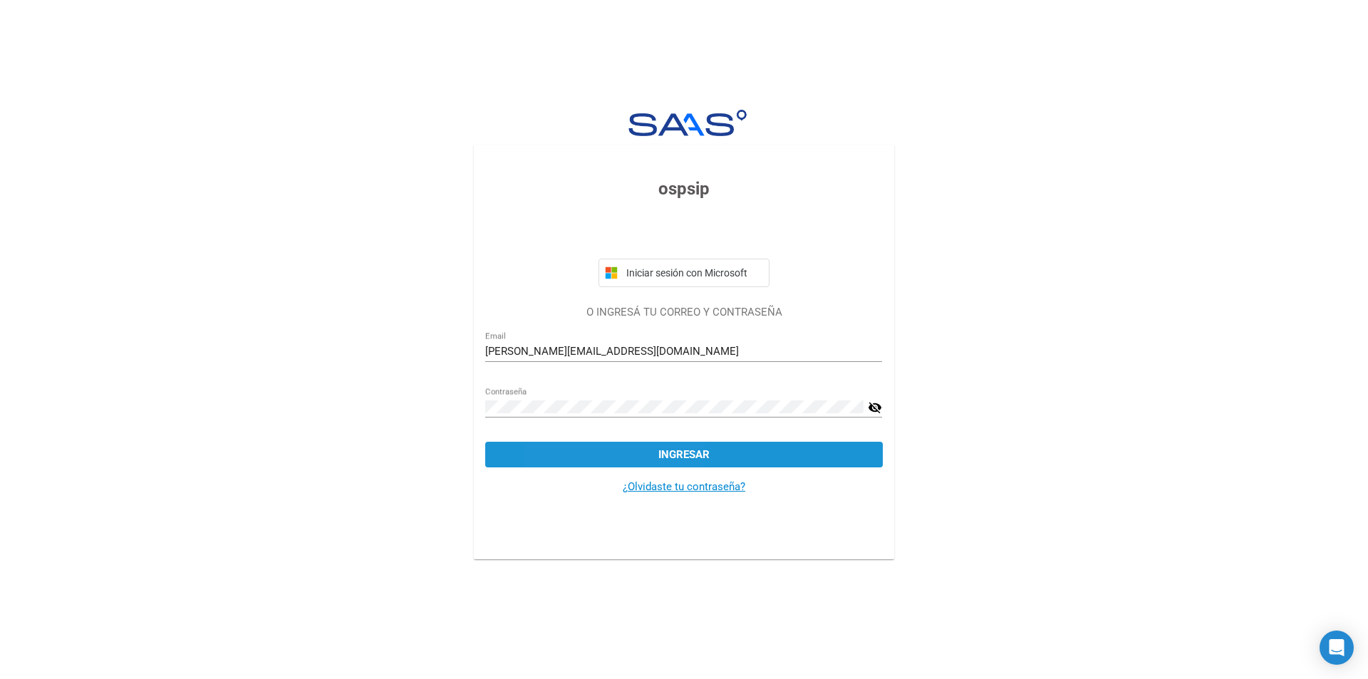
click at [613, 458] on button "Ingresar" at bounding box center [683, 455] width 397 height 26
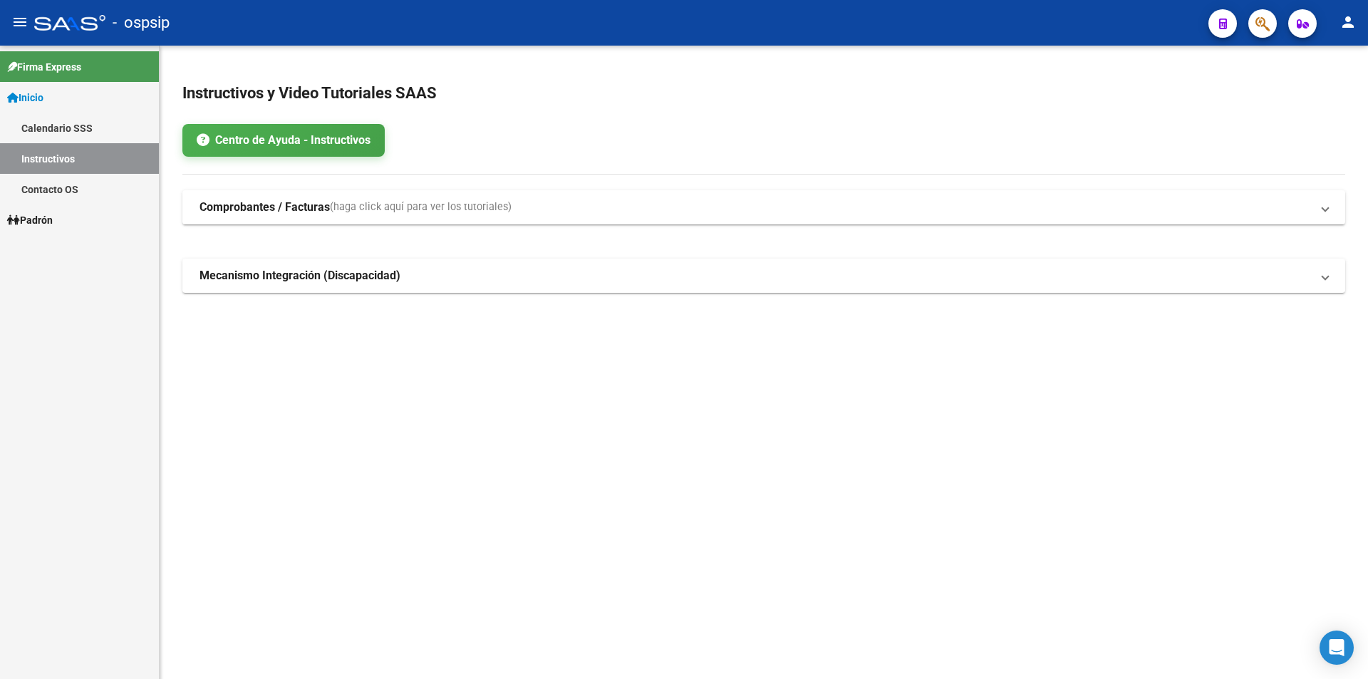
click at [48, 219] on span "Padrón" at bounding box center [30, 220] width 46 height 16
